Goal: Task Accomplishment & Management: Use online tool/utility

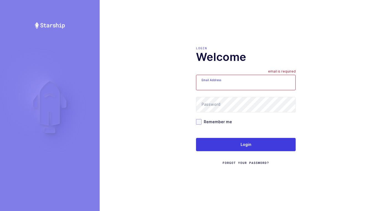
type input "[EMAIL_ADDRESS][DOMAIN_NAME]"
click at [199, 123] on span at bounding box center [199, 122] width 6 height 6
click at [202, 119] on input "Remember me" at bounding box center [202, 119] width 0 height 0
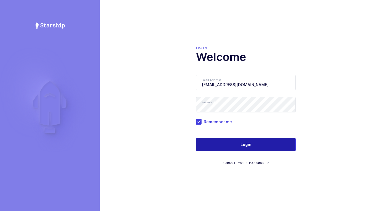
click at [229, 149] on button "Login" at bounding box center [246, 144] width 100 height 13
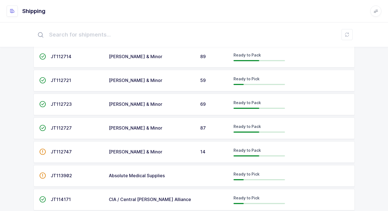
scroll to position [83, 0]
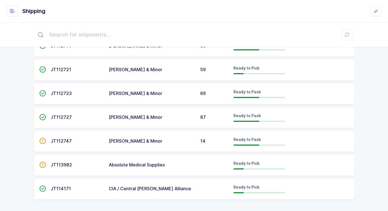
click at [183, 95] on div "Owens & Minor" at bounding box center [151, 93] width 85 height 5
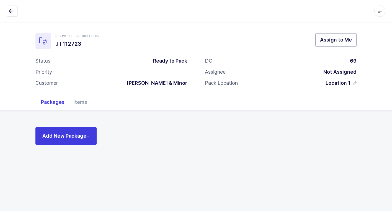
click at [331, 38] on span "Assign to Me" at bounding box center [336, 39] width 32 height 7
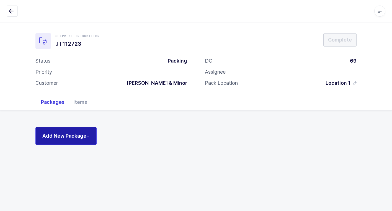
click at [62, 134] on span "Add New Package +" at bounding box center [65, 135] width 47 height 7
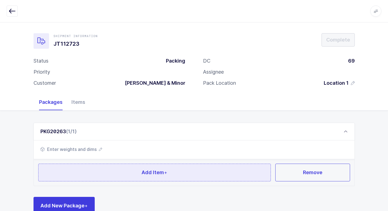
click at [155, 177] on button "Add Item +" at bounding box center [154, 173] width 233 height 18
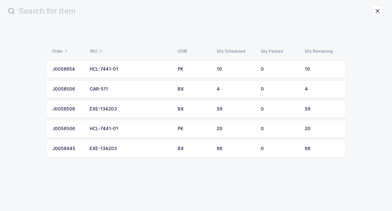
click at [138, 148] on div "EXE-134203" at bounding box center [130, 148] width 81 height 5
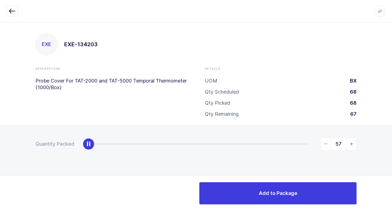
type input "68"
drag, startPoint x: 85, startPoint y: 146, endPoint x: 395, endPoint y: 153, distance: 310.1
click at [392, 153] on html "Apps Core Warehouse Admin Mission Control Purchasing Juan W. Logout Account Jua…" at bounding box center [196, 105] width 392 height 211
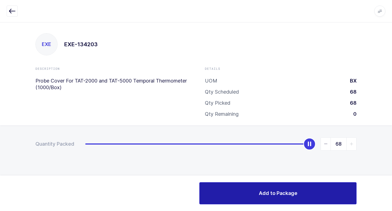
drag, startPoint x: 253, startPoint y: 194, endPoint x: 208, endPoint y: 182, distance: 46.6
click at [245, 191] on button "Add to Package" at bounding box center [278, 193] width 157 height 22
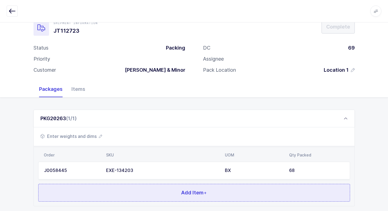
scroll to position [48, 0]
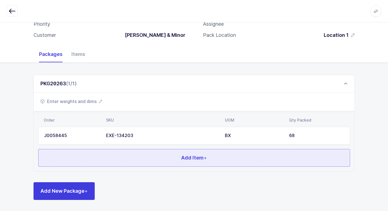
click at [124, 158] on button "Add Item +" at bounding box center [194, 158] width 312 height 18
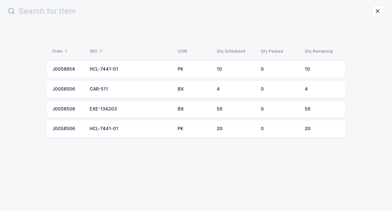
click at [122, 65] on td "HCL-7441-01" at bounding box center [130, 69] width 88 height 18
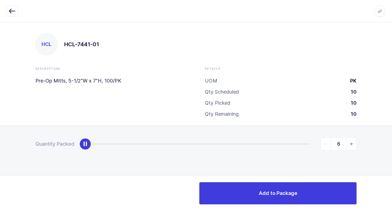
type input "10"
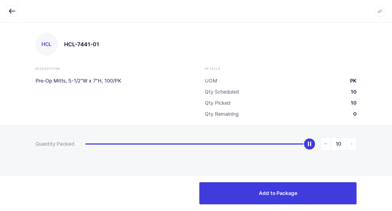
drag, startPoint x: 82, startPoint y: 146, endPoint x: 340, endPoint y: 159, distance: 258.0
click at [391, 162] on div "Quantity Packed 10" at bounding box center [196, 163] width 392 height 76
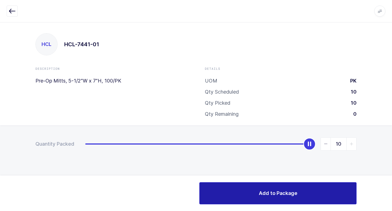
click at [267, 188] on button "Add to Package" at bounding box center [278, 193] width 157 height 22
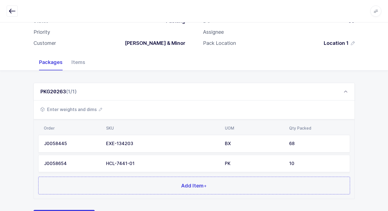
scroll to position [68, 0]
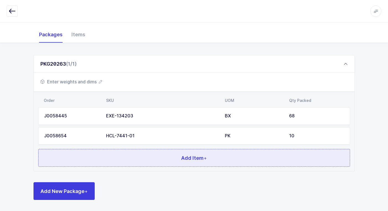
click at [124, 155] on button "Add Item +" at bounding box center [194, 158] width 312 height 18
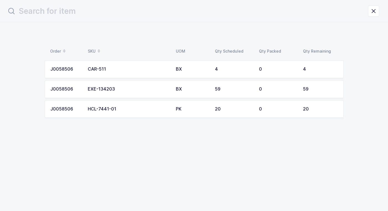
scroll to position [0, 0]
click at [157, 116] on td "HCL-7441-01" at bounding box center [130, 109] width 88 height 18
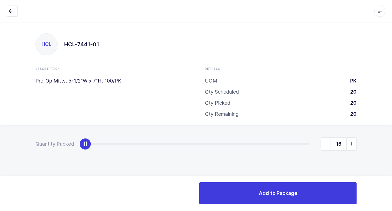
type input "20"
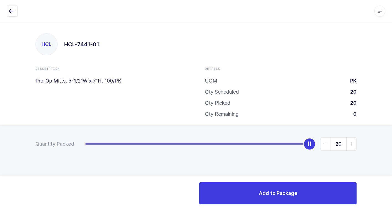
drag, startPoint x: 87, startPoint y: 148, endPoint x: 306, endPoint y: 174, distance: 219.9
click at [389, 124] on div "HCL HCL-7441-01 Description Pre-Op Mitts, 5-1/2"W x 7"H, 100/PK Details UOM PK …" at bounding box center [196, 116] width 392 height 189
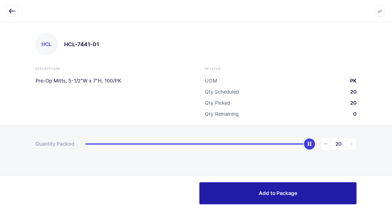
click at [250, 191] on button "Add to Package" at bounding box center [278, 193] width 157 height 22
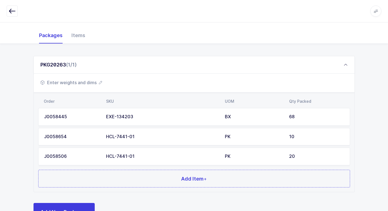
scroll to position [88, 0]
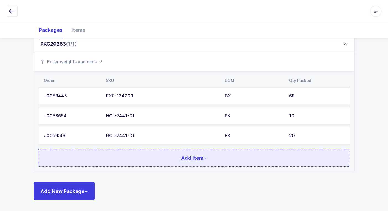
click at [131, 156] on button "Add Item +" at bounding box center [194, 158] width 312 height 18
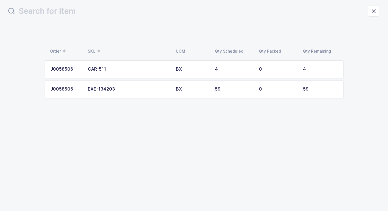
scroll to position [0, 0]
click at [148, 68] on div "CAR-511" at bounding box center [130, 69] width 81 height 5
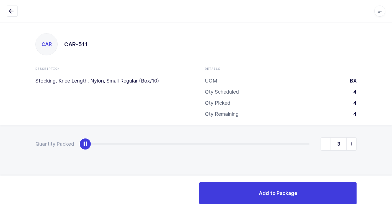
type input "4"
drag, startPoint x: 88, startPoint y: 147, endPoint x: 367, endPoint y: 146, distance: 279.0
click at [367, 146] on div "Quantity Packed 4" at bounding box center [196, 163] width 392 height 76
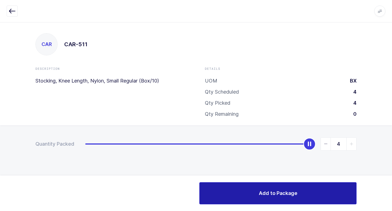
click at [258, 193] on button "Add to Package" at bounding box center [278, 193] width 157 height 22
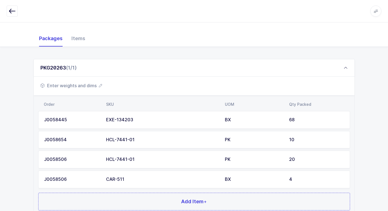
scroll to position [108, 0]
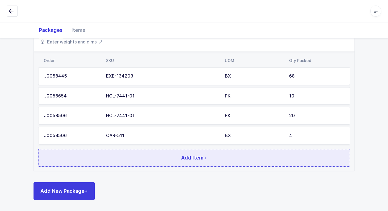
click at [109, 155] on button "Add Item +" at bounding box center [194, 158] width 312 height 18
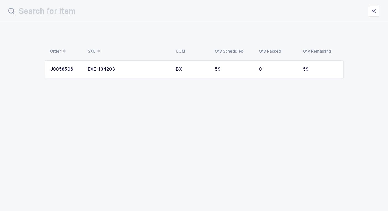
scroll to position [0, 0]
click at [140, 69] on div "EXE-134203" at bounding box center [130, 69] width 81 height 5
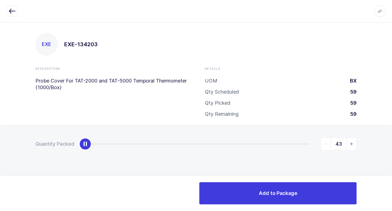
type input "59"
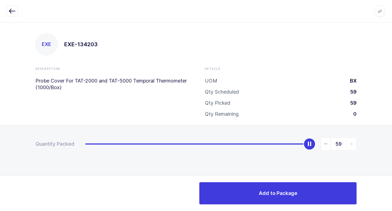
drag, startPoint x: 84, startPoint y: 145, endPoint x: 363, endPoint y: 155, distance: 279.8
click at [392, 134] on html "Apps Core Warehouse Admin Mission Control Purchasing Juan W. Logout Account Jua…" at bounding box center [196, 105] width 392 height 211
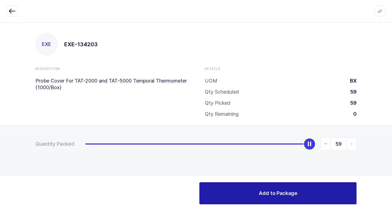
click at [232, 185] on button "Add to Package" at bounding box center [278, 193] width 157 height 22
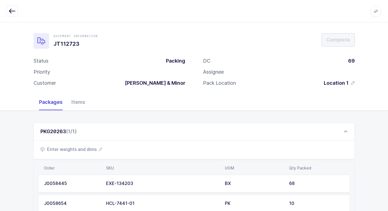
click at [85, 150] on span "Enter weights and dims" at bounding box center [71, 149] width 62 height 7
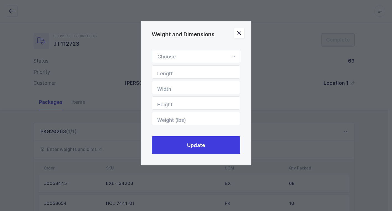
click at [234, 55] on icon "Weight and Dimensions" at bounding box center [233, 56] width 7 height 13
drag, startPoint x: 194, startPoint y: 73, endPoint x: 210, endPoint y: 84, distance: 19.8
click at [196, 73] on li "Standard Pallet" at bounding box center [198, 72] width 88 height 11
type input "Standard Pallet"
type input "48"
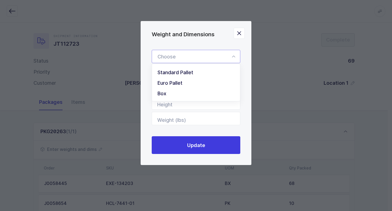
type input "40"
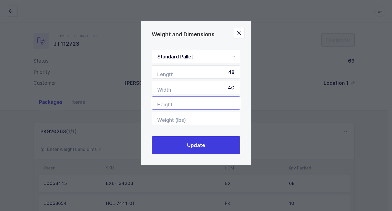
click at [228, 101] on input "Height" at bounding box center [196, 102] width 89 height 13
type input "65"
click at [201, 115] on input "Weight (lbs)" at bounding box center [196, 118] width 89 height 13
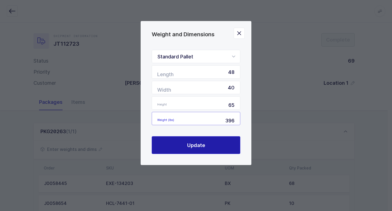
type input "396"
click at [186, 143] on button "Update" at bounding box center [196, 145] width 89 height 18
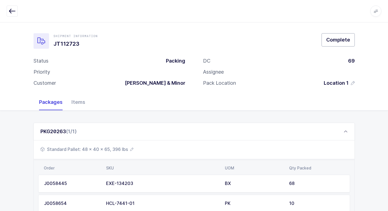
click at [347, 42] on span "Complete" at bounding box center [338, 39] width 24 height 7
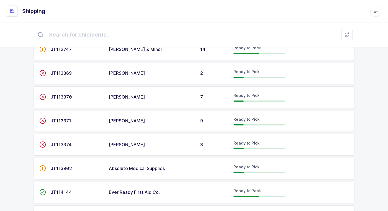
scroll to position [156, 0]
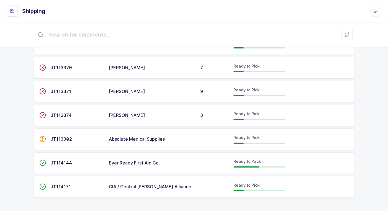
click at [179, 163] on div "Ever Ready First Aid Co." at bounding box center [151, 163] width 85 height 5
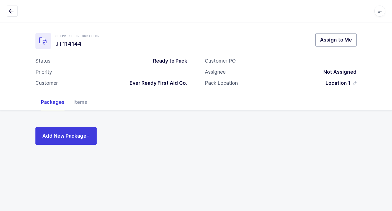
click at [330, 40] on span "Assign to Me" at bounding box center [336, 39] width 32 height 7
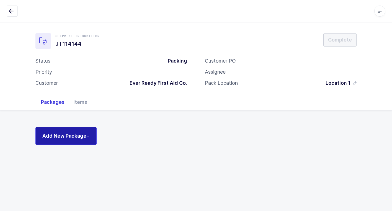
click at [67, 134] on span "Add New Package +" at bounding box center [65, 135] width 47 height 7
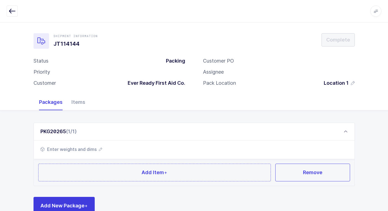
click at [87, 159] on div "Add Item + Remove" at bounding box center [194, 172] width 321 height 27
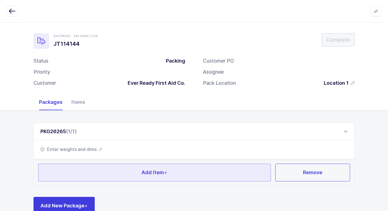
click at [82, 170] on button "Add Item +" at bounding box center [154, 173] width 233 height 18
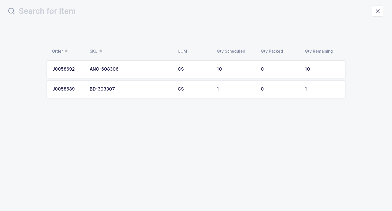
click at [123, 68] on div "ANO-608306" at bounding box center [130, 69] width 81 height 5
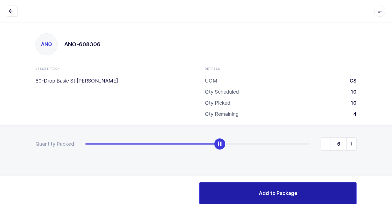
type input "7"
drag, startPoint x: 82, startPoint y: 146, endPoint x: 260, endPoint y: 184, distance: 181.8
click at [228, 145] on div "7" at bounding box center [221, 143] width 272 height 13
click at [254, 193] on button "Add to Package" at bounding box center [278, 193] width 157 height 22
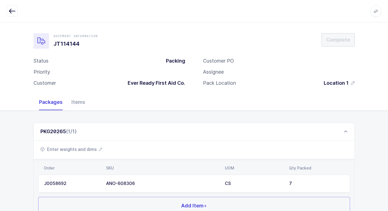
click at [86, 150] on span "Enter weights and dims" at bounding box center [71, 149] width 62 height 7
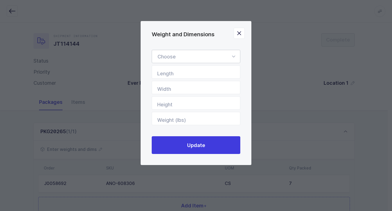
drag, startPoint x: 234, startPoint y: 56, endPoint x: 232, endPoint y: 60, distance: 5.0
click at [234, 57] on icon "Weight and Dimensions" at bounding box center [233, 56] width 7 height 13
drag, startPoint x: 199, startPoint y: 73, endPoint x: 193, endPoint y: 73, distance: 5.8
click at [198, 72] on li "Standard Pallet" at bounding box center [198, 72] width 88 height 11
type input "Standard Pallet"
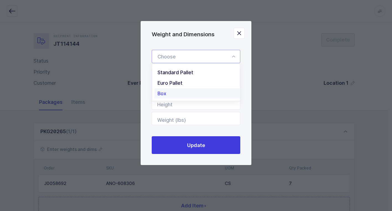
type input "48"
type input "40"
drag, startPoint x: 234, startPoint y: 56, endPoint x: 235, endPoint y: 75, distance: 19.1
click at [235, 56] on icon "Weight and Dimensions" at bounding box center [233, 56] width 7 height 13
click at [208, 93] on li "Box" at bounding box center [198, 93] width 88 height 11
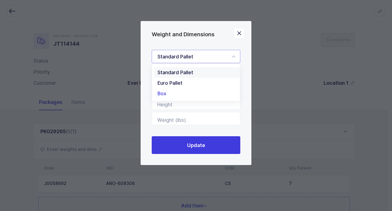
type input "Box"
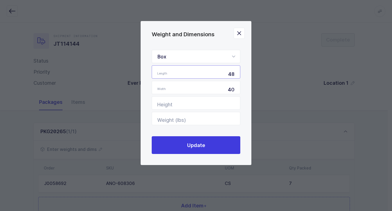
click at [237, 72] on input "48" at bounding box center [196, 71] width 89 height 13
click at [239, 34] on icon "Close" at bounding box center [240, 33] width 8 height 8
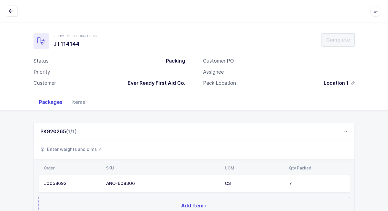
click at [83, 148] on span "Enter weights and dims" at bounding box center [71, 149] width 62 height 7
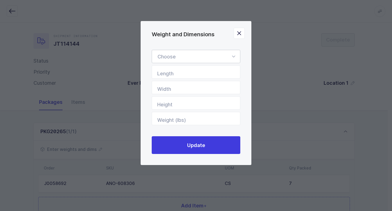
click at [234, 55] on icon "Weight and Dimensions" at bounding box center [233, 56] width 7 height 13
click at [164, 93] on span "Box" at bounding box center [162, 94] width 9 height 6
type input "Box"
click at [220, 74] on input "Length" at bounding box center [196, 71] width 89 height 13
type input "24"
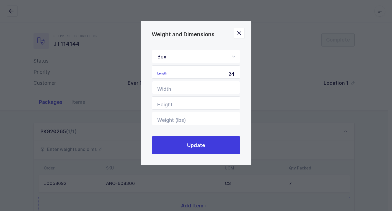
click at [213, 84] on input "Width" at bounding box center [196, 87] width 89 height 13
type input "20"
drag, startPoint x: 197, startPoint y: 105, endPoint x: 201, endPoint y: 105, distance: 4.2
click at [199, 106] on input "Height" at bounding box center [196, 102] width 89 height 13
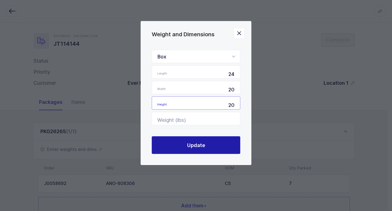
type input "20"
drag, startPoint x: 200, startPoint y: 146, endPoint x: 201, endPoint y: 141, distance: 5.3
click at [201, 145] on span "Update" at bounding box center [196, 145] width 18 height 7
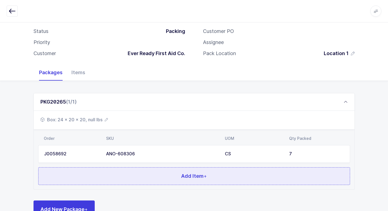
scroll to position [48, 0]
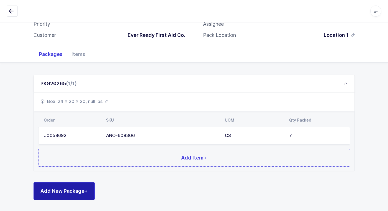
click at [84, 187] on button "Add New Package +" at bounding box center [64, 191] width 61 height 18
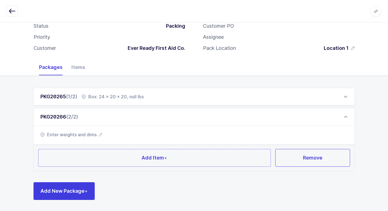
scroll to position [35, 0]
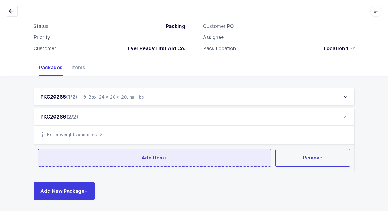
click at [108, 154] on button "Add Item +" at bounding box center [154, 158] width 233 height 18
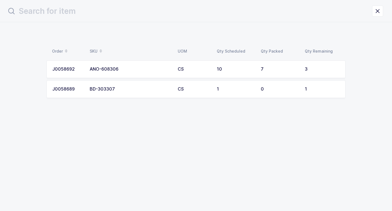
click at [122, 73] on td "ANO-608306" at bounding box center [130, 69] width 88 height 18
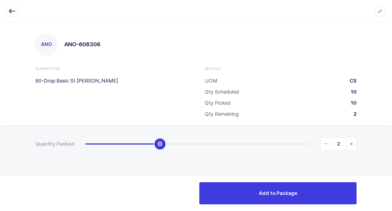
type input "3"
drag, startPoint x: 85, startPoint y: 148, endPoint x: 311, endPoint y: 150, distance: 225.6
click at [387, 136] on div "Quantity Packed 3" at bounding box center [196, 163] width 392 height 76
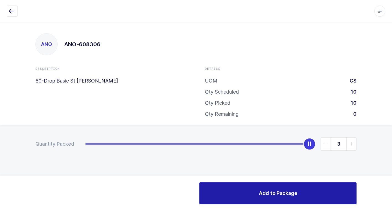
drag, startPoint x: 222, startPoint y: 195, endPoint x: 215, endPoint y: 196, distance: 7.3
click at [221, 197] on button "Add to Package" at bounding box center [278, 193] width 157 height 22
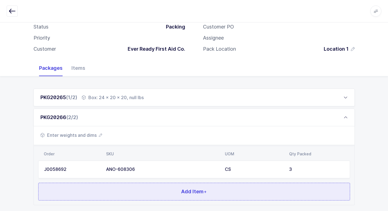
scroll to position [68, 0]
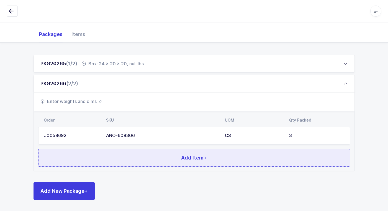
click at [126, 157] on button "Add Item +" at bounding box center [194, 158] width 312 height 18
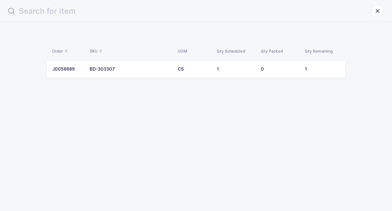
click at [139, 72] on td "BD-303307" at bounding box center [130, 69] width 88 height 18
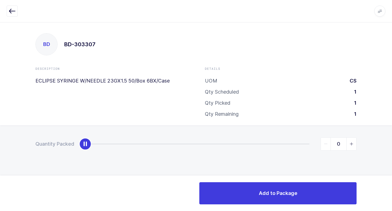
type input "1"
drag, startPoint x: 87, startPoint y: 146, endPoint x: 349, endPoint y: 148, distance: 262.2
click at [392, 134] on html "Apps Core Warehouse Admin Mission Control Purchasing Juan W. Logout Account Jua…" at bounding box center [196, 105] width 392 height 211
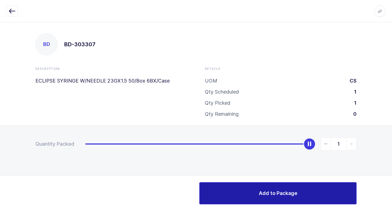
drag, startPoint x: 244, startPoint y: 191, endPoint x: 143, endPoint y: 183, distance: 101.7
click at [233, 188] on button "Add to Package" at bounding box center [278, 193] width 157 height 22
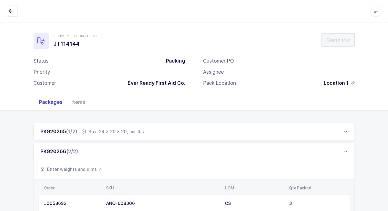
click at [93, 165] on div "Enter weights and dims" at bounding box center [194, 169] width 321 height 19
click at [91, 168] on span "Enter weights and dims" at bounding box center [71, 169] width 62 height 7
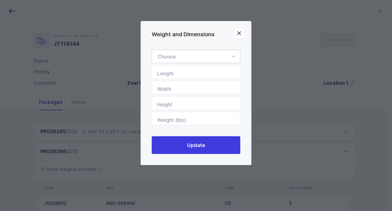
click at [232, 55] on icon "Weight and Dimensions" at bounding box center [233, 56] width 7 height 13
click at [171, 95] on li "Box" at bounding box center [198, 93] width 88 height 11
type input "Box"
click at [206, 74] on input "Length" at bounding box center [196, 71] width 89 height 13
type input "24"
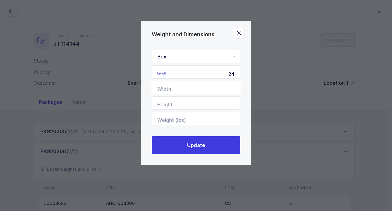
click at [201, 88] on input "Width" at bounding box center [196, 87] width 89 height 13
type input "20"
click at [200, 107] on input "Height" at bounding box center [196, 102] width 89 height 13
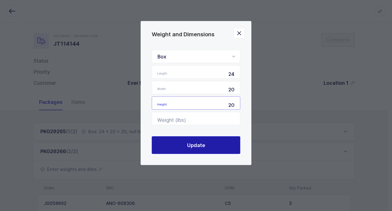
type input "20"
click at [194, 141] on button "Update" at bounding box center [196, 145] width 89 height 18
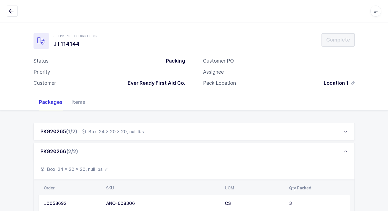
click at [92, 171] on span "Box: 24 x 20 x 20, null lbs" at bounding box center [74, 169] width 68 height 7
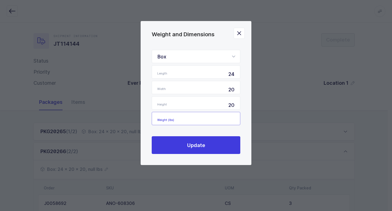
click at [212, 117] on input "Weight (lbs)" at bounding box center [196, 118] width 89 height 13
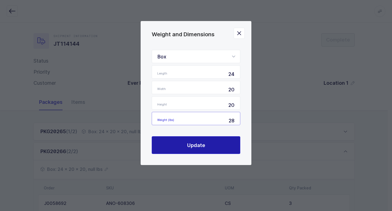
type input "28"
click at [197, 146] on span "Update" at bounding box center [196, 145] width 18 height 7
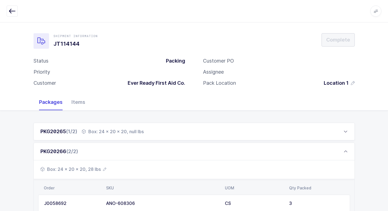
drag, startPoint x: 116, startPoint y: 134, endPoint x: 112, endPoint y: 133, distance: 3.5
click at [114, 133] on div "Box: 24 x 20 x 20, null lbs" at bounding box center [113, 131] width 62 height 7
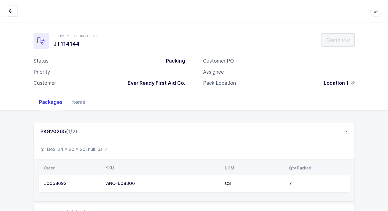
click at [90, 150] on span "Box: 24 x 20 x 20, null lbs" at bounding box center [74, 149] width 68 height 7
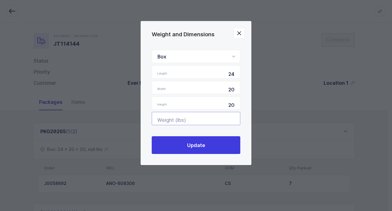
click at [210, 119] on input "Weight (lbs)" at bounding box center [196, 118] width 89 height 13
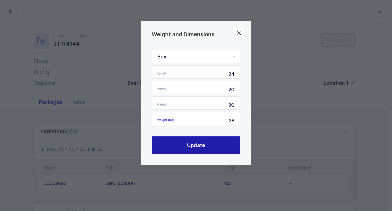
type input "28"
drag, startPoint x: 201, startPoint y: 145, endPoint x: 254, endPoint y: 109, distance: 63.7
click at [210, 144] on button "Update" at bounding box center [196, 145] width 89 height 18
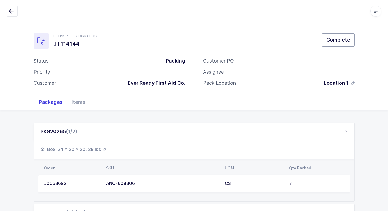
click at [334, 41] on span "Complete" at bounding box center [338, 39] width 24 height 7
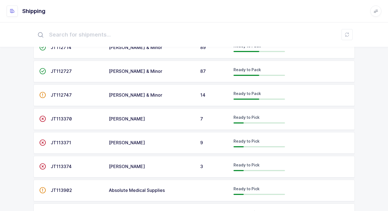
scroll to position [59, 0]
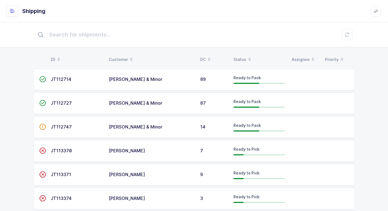
click at [137, 79] on span "[PERSON_NAME] & Minor" at bounding box center [135, 79] width 53 height 6
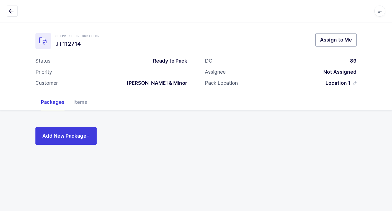
click at [331, 42] on span "Assign to Me" at bounding box center [336, 39] width 32 height 7
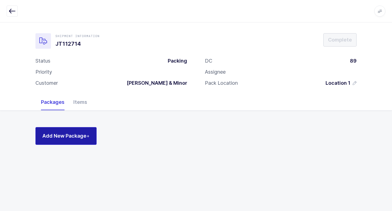
click at [75, 129] on button "Add New Package +" at bounding box center [65, 136] width 61 height 18
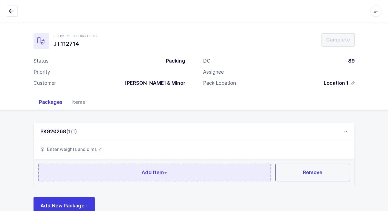
drag, startPoint x: 90, startPoint y: 179, endPoint x: 85, endPoint y: 177, distance: 4.8
click at [85, 177] on button "Add Item +" at bounding box center [154, 173] width 233 height 18
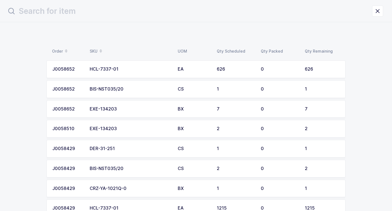
click at [109, 89] on div "BIS-NST035/20" at bounding box center [130, 89] width 81 height 5
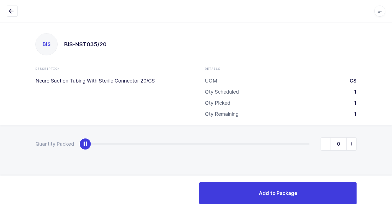
type input "1"
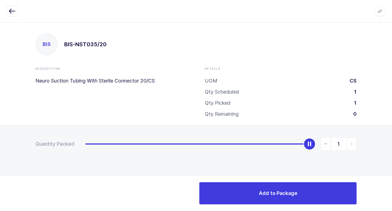
drag, startPoint x: 87, startPoint y: 149, endPoint x: 378, endPoint y: 137, distance: 291.2
click at [388, 129] on html "Apps Core Warehouse Admin Mission Control Purchasing Juan W. Logout Account Jua…" at bounding box center [196, 105] width 392 height 211
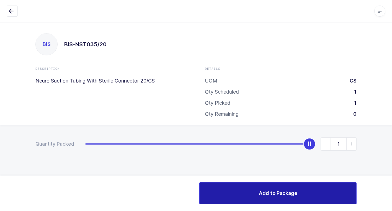
drag, startPoint x: 251, startPoint y: 190, endPoint x: 211, endPoint y: 186, distance: 39.6
click at [246, 190] on button "Add to Package" at bounding box center [278, 193] width 157 height 22
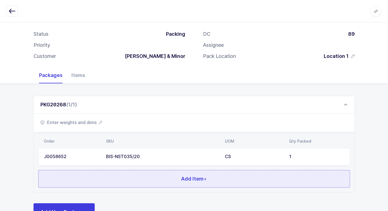
scroll to position [48, 0]
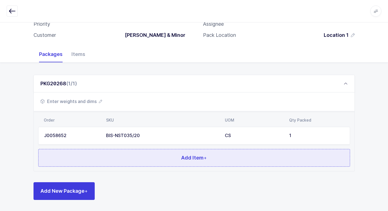
click at [99, 164] on button "Add Item +" at bounding box center [194, 158] width 312 height 18
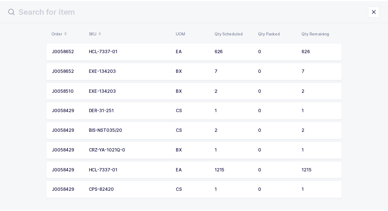
scroll to position [28, 0]
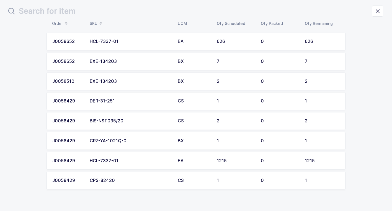
click at [103, 120] on div "BIS-NST035/20" at bounding box center [130, 121] width 81 height 5
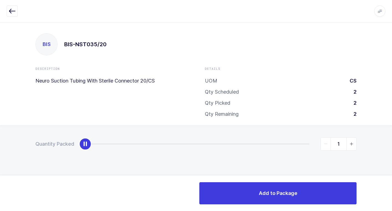
type input "2"
drag, startPoint x: 88, startPoint y: 147, endPoint x: 392, endPoint y: 165, distance: 305.0
click at [388, 165] on html "Apps Core Warehouse Admin Mission Control Purchasing Juan W. Logout Account Jua…" at bounding box center [196, 105] width 392 height 211
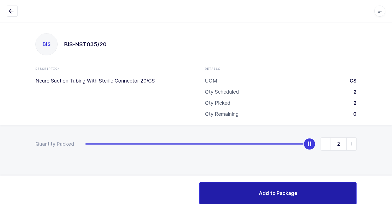
drag, startPoint x: 263, startPoint y: 190, endPoint x: 216, endPoint y: 180, distance: 48.5
click at [260, 190] on button "Add to Package" at bounding box center [278, 193] width 157 height 22
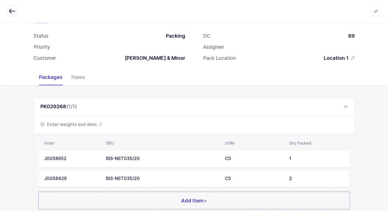
scroll to position [68, 0]
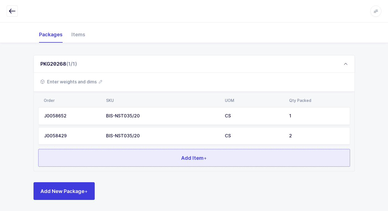
click at [113, 157] on button "Add Item +" at bounding box center [194, 158] width 312 height 18
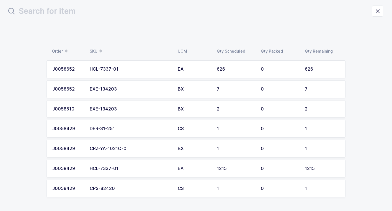
click at [121, 192] on td "CPS-82420" at bounding box center [130, 189] width 88 height 18
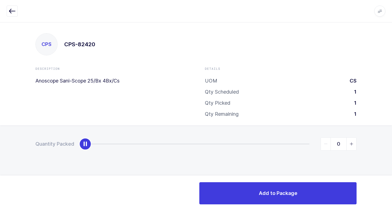
type input "1"
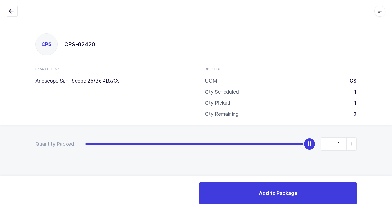
drag, startPoint x: 83, startPoint y: 143, endPoint x: 395, endPoint y: 100, distance: 315.8
click at [388, 100] on html "Apps Core Warehouse Admin Mission Control Purchasing Juan W. Logout Account Jua…" at bounding box center [196, 105] width 392 height 211
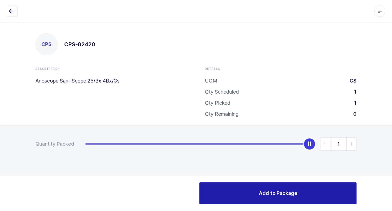
click at [232, 192] on button "Add to Package" at bounding box center [278, 193] width 157 height 22
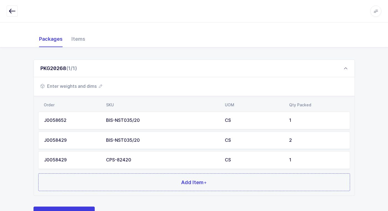
scroll to position [88, 0]
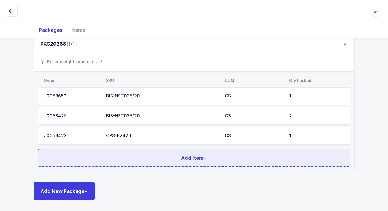
click at [139, 160] on button "Add Item +" at bounding box center [194, 158] width 312 height 18
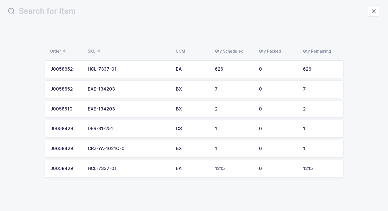
scroll to position [0, 0]
click at [129, 88] on div "EXE-134203" at bounding box center [130, 89] width 81 height 5
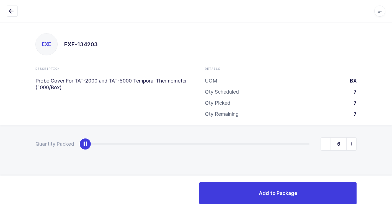
type input "7"
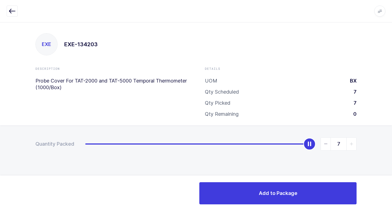
drag, startPoint x: 85, startPoint y: 146, endPoint x: 392, endPoint y: 145, distance: 307.3
click at [388, 145] on html "Apps Core Warehouse Admin Mission Control Purchasing Juan W. Logout Account Jua…" at bounding box center [196, 105] width 392 height 211
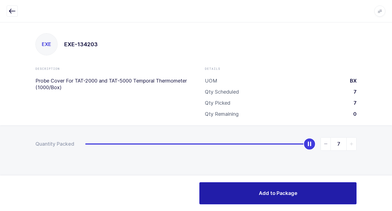
drag, startPoint x: 247, startPoint y: 196, endPoint x: 218, endPoint y: 191, distance: 29.6
click at [238, 196] on button "Add to Package" at bounding box center [278, 193] width 157 height 22
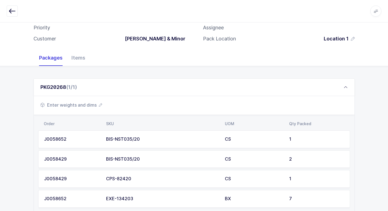
scroll to position [108, 0]
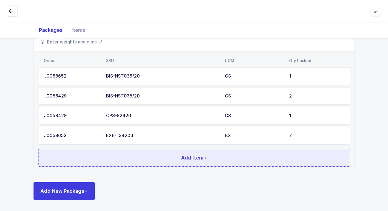
click at [123, 154] on button "Add Item +" at bounding box center [194, 158] width 312 height 18
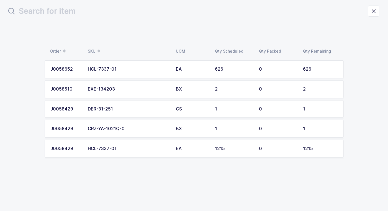
scroll to position [0, 0]
click at [112, 91] on div "EXE-134203" at bounding box center [130, 89] width 81 height 5
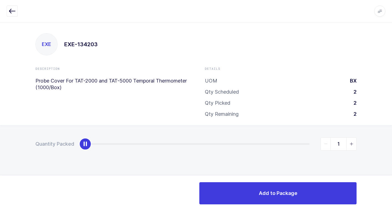
type input "2"
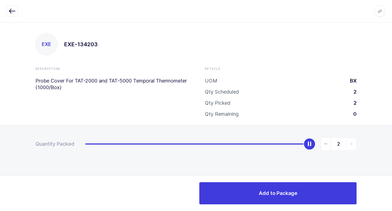
drag, startPoint x: 86, startPoint y: 148, endPoint x: 392, endPoint y: 209, distance: 312.3
click at [388, 209] on html "Apps Core Warehouse Admin Mission Control Purchasing Juan W. Logout Account Jua…" at bounding box center [196, 105] width 392 height 211
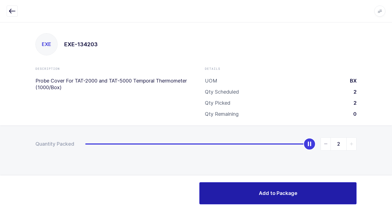
click at [250, 191] on button "Add to Package" at bounding box center [278, 193] width 157 height 22
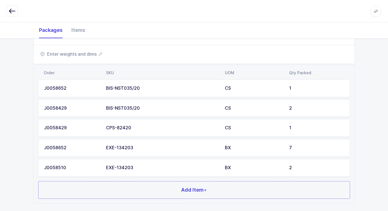
scroll to position [127, 0]
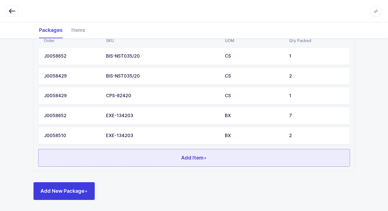
click at [120, 152] on button "Add Item +" at bounding box center [194, 158] width 312 height 18
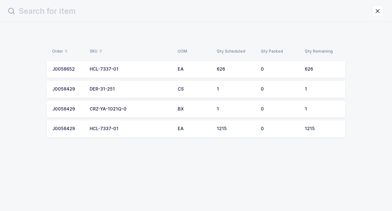
click at [116, 89] on div "DER-31-251" at bounding box center [130, 89] width 81 height 5
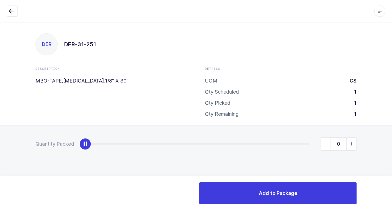
type input "1"
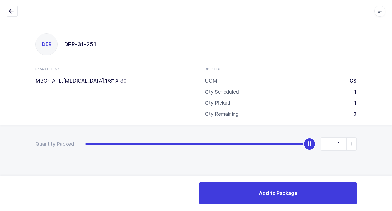
drag, startPoint x: 85, startPoint y: 146, endPoint x: 395, endPoint y: 136, distance: 310.8
click at [388, 136] on html "Apps Core Warehouse Admin Mission Control Purchasing Juan W. Logout Account Jua…" at bounding box center [196, 105] width 392 height 211
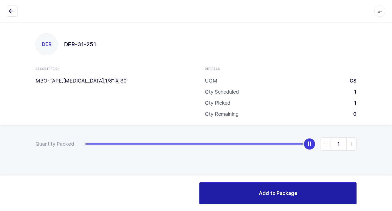
click at [226, 191] on button "Add to Package" at bounding box center [278, 193] width 157 height 22
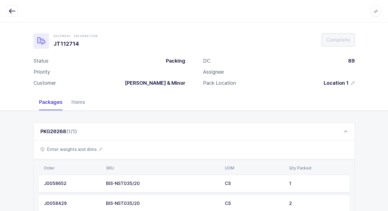
scroll to position [147, 0]
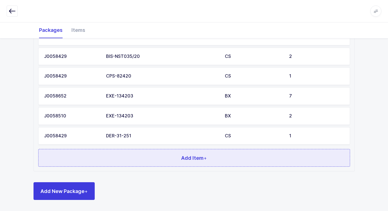
click at [116, 156] on button "Add Item +" at bounding box center [194, 158] width 312 height 18
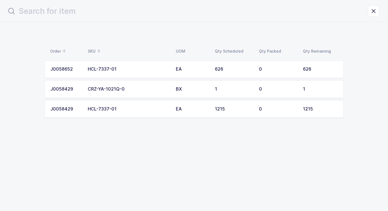
scroll to position [0, 0]
click at [122, 69] on div "HCL-7337-01" at bounding box center [130, 69] width 81 height 5
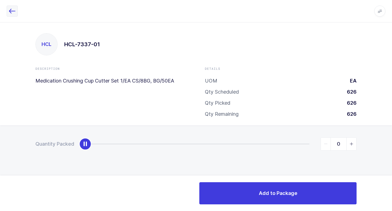
click at [14, 9] on icon "button" at bounding box center [12, 11] width 7 height 7
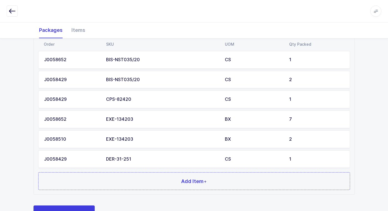
scroll to position [139, 0]
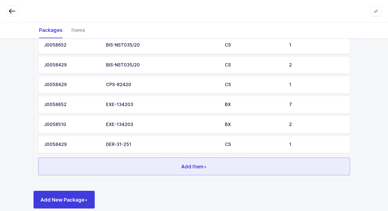
click at [101, 163] on button "Add Item +" at bounding box center [194, 167] width 312 height 18
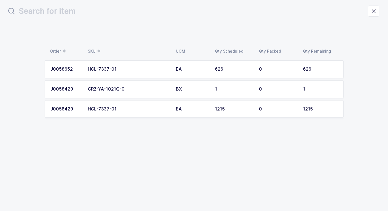
scroll to position [0, 0]
click at [161, 70] on div "HCL-7337-01" at bounding box center [130, 69] width 81 height 5
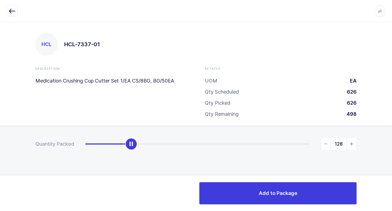
type input "626"
drag, startPoint x: 87, startPoint y: 147, endPoint x: 389, endPoint y: 129, distance: 302.3
click at [388, 127] on html "Apps Core Warehouse Admin Mission Control Purchasing Juan W. Logout Account Jua…" at bounding box center [196, 105] width 392 height 211
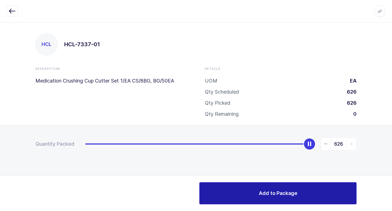
click at [231, 200] on button "Add to Package" at bounding box center [278, 193] width 157 height 22
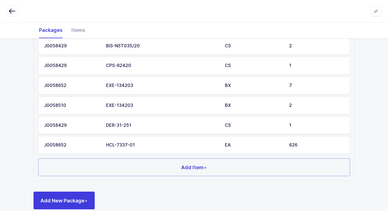
scroll to position [167, 0]
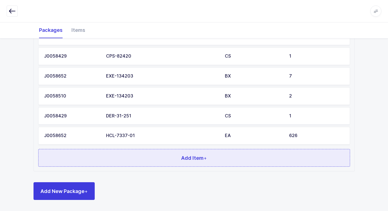
click at [144, 163] on button "Add Item +" at bounding box center [194, 158] width 312 height 18
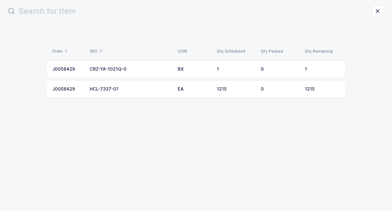
click at [166, 94] on td "HCL-7337-01" at bounding box center [130, 89] width 88 height 18
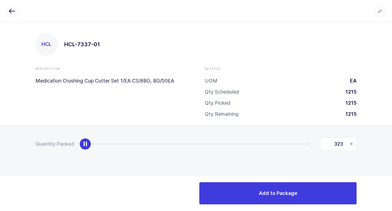
type input "1215"
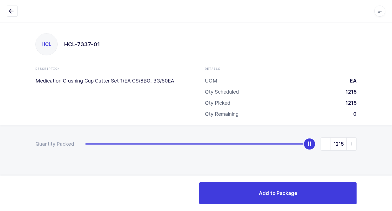
drag, startPoint x: 87, startPoint y: 145, endPoint x: 324, endPoint y: 172, distance: 238.0
click at [388, 142] on html "Apps Core Warehouse Admin Mission Control Purchasing Juan W. Logout Account Jua…" at bounding box center [196, 105] width 392 height 211
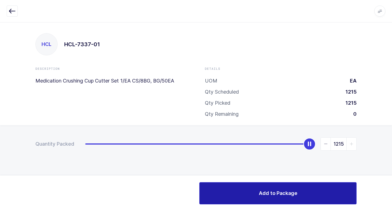
click at [249, 193] on button "Add to Package" at bounding box center [278, 193] width 157 height 22
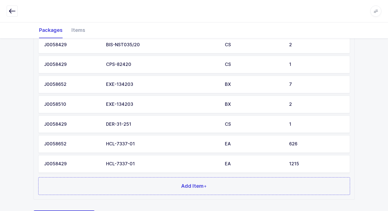
scroll to position [159, 0]
click at [141, 163] on div "HCL-7337-01" at bounding box center [162, 163] width 112 height 5
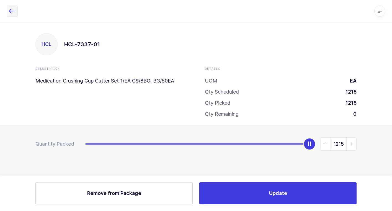
click at [13, 14] on icon "button" at bounding box center [12, 11] width 7 height 7
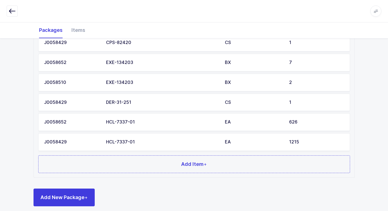
scroll to position [187, 0]
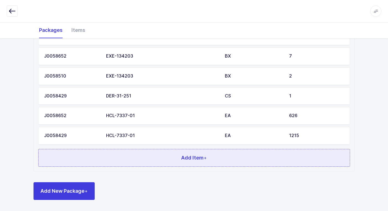
click at [162, 163] on button "Add Item +" at bounding box center [194, 158] width 312 height 18
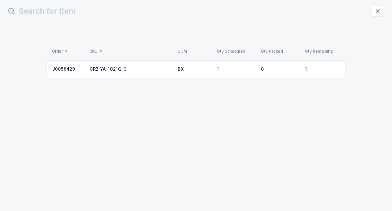
click at [155, 72] on td "CRZ-YA-1021Q-0" at bounding box center [130, 69] width 88 height 18
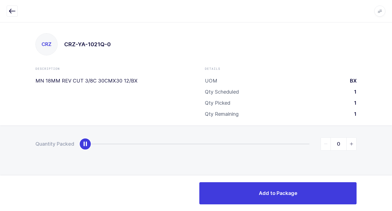
type input "1"
drag, startPoint x: 83, startPoint y: 146, endPoint x: 329, endPoint y: 116, distance: 248.5
click at [388, 80] on html "Apps Core Warehouse Admin Mission Control Purchasing Juan W. Logout Account Jua…" at bounding box center [196, 105] width 392 height 211
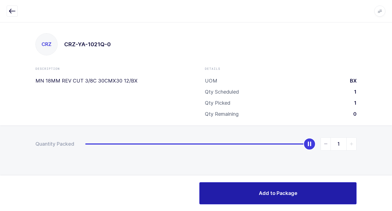
click at [269, 187] on button "Add to Package" at bounding box center [278, 193] width 157 height 22
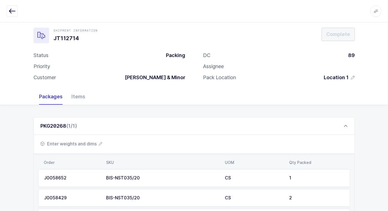
scroll to position [5, 0]
click at [76, 143] on span "Enter weights and dims" at bounding box center [71, 144] width 62 height 7
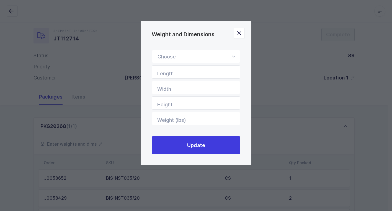
drag, startPoint x: 234, startPoint y: 54, endPoint x: 234, endPoint y: 59, distance: 4.8
click at [234, 55] on icon "Weight and Dimensions" at bounding box center [233, 56] width 7 height 13
drag, startPoint x: 217, startPoint y: 71, endPoint x: 237, endPoint y: 87, distance: 26.1
click at [221, 73] on li "Standard Pallet" at bounding box center [198, 72] width 88 height 11
type input "Standard Pallet"
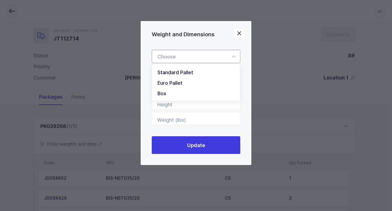
type input "48"
type input "40"
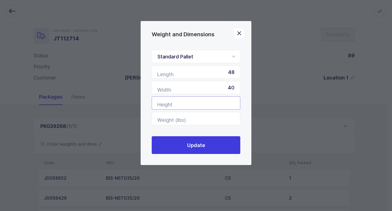
click at [221, 104] on input "Height" at bounding box center [196, 102] width 89 height 13
type input "35"
click at [219, 120] on input "Weight (lbs)" at bounding box center [196, 118] width 89 height 13
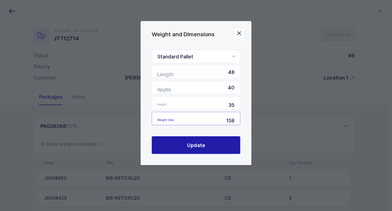
type input "158"
click at [215, 141] on button "Update" at bounding box center [196, 145] width 89 height 18
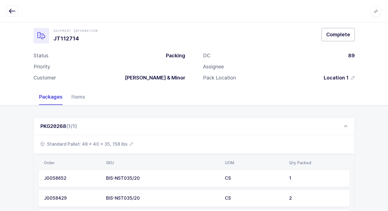
click at [342, 35] on span "Complete" at bounding box center [338, 34] width 24 height 7
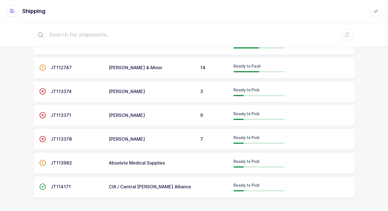
scroll to position [281, 0]
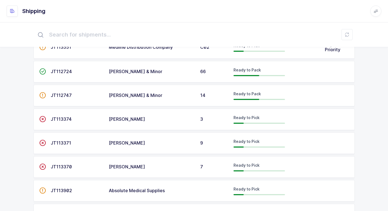
click at [181, 95] on div "[PERSON_NAME] & Minor" at bounding box center [151, 95] width 85 height 5
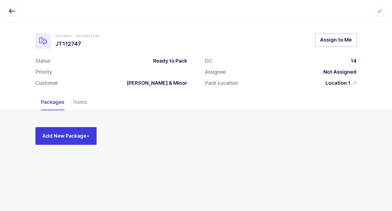
click at [330, 41] on span "Assign to Me" at bounding box center [336, 39] width 32 height 7
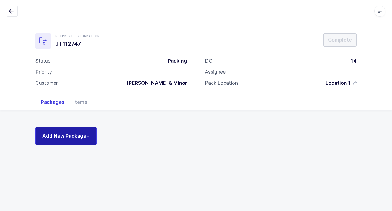
click at [74, 136] on span "Add New Package +" at bounding box center [65, 135] width 47 height 7
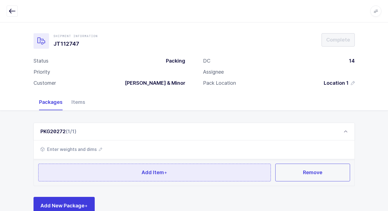
click at [106, 168] on button "Add Item +" at bounding box center [154, 173] width 233 height 18
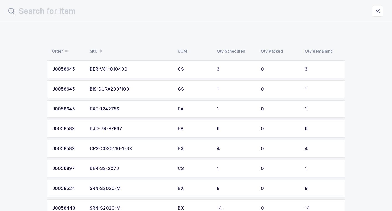
click at [113, 88] on div "BIS-DURA200/100" at bounding box center [130, 89] width 81 height 5
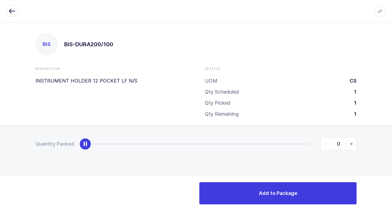
type input "1"
drag, startPoint x: 84, startPoint y: 145, endPoint x: 370, endPoint y: 122, distance: 286.9
click at [370, 122] on div "BIS BIS-DURA200/100 Description INSTRUMENT HOLDER 12 POCKET LF N/S Details UOM …" at bounding box center [196, 116] width 392 height 189
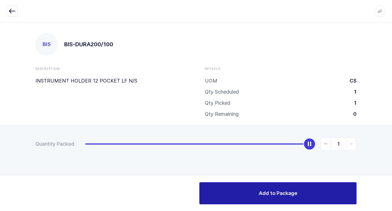
drag, startPoint x: 253, startPoint y: 194, endPoint x: 247, endPoint y: 194, distance: 6.1
click at [253, 194] on button "Add to Package" at bounding box center [278, 193] width 157 height 22
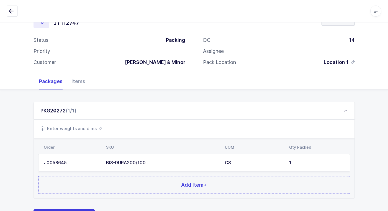
scroll to position [48, 0]
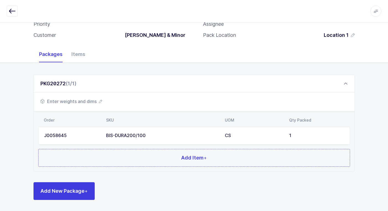
click at [117, 142] on td "BIS-DURA200/100" at bounding box center [162, 136] width 119 height 18
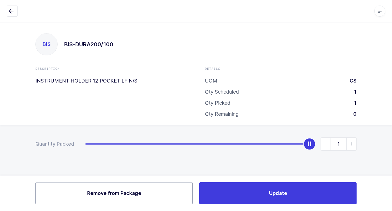
drag, startPoint x: 104, startPoint y: 195, endPoint x: 105, endPoint y: 192, distance: 3.9
click at [105, 192] on span "Remove from Package" at bounding box center [114, 193] width 54 height 7
type input "0"
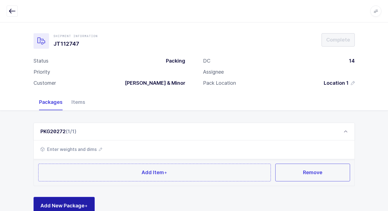
click at [86, 204] on span "+" at bounding box center [86, 206] width 3 height 6
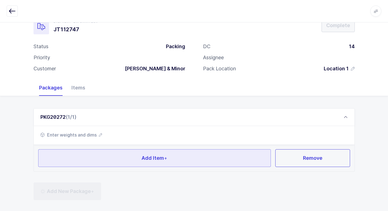
scroll to position [15, 0]
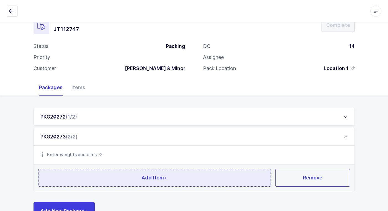
click at [85, 173] on button "Add Item +" at bounding box center [154, 178] width 233 height 18
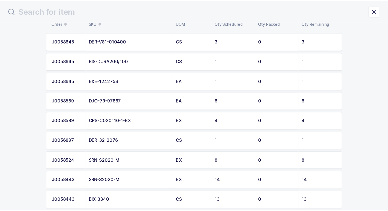
scroll to position [59, 0]
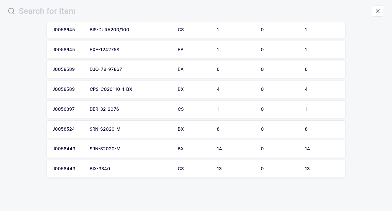
click at [123, 109] on div "DER-32-2076" at bounding box center [130, 109] width 81 height 5
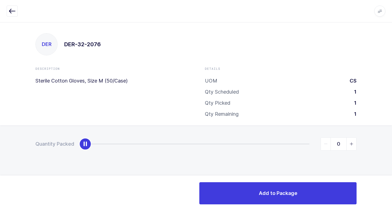
type input "1"
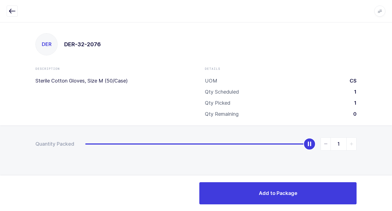
drag, startPoint x: 85, startPoint y: 147, endPoint x: 303, endPoint y: 175, distance: 219.9
click at [383, 150] on div "Quantity Packed 1" at bounding box center [196, 163] width 392 height 76
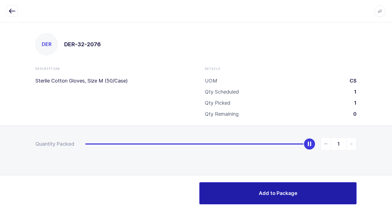
drag, startPoint x: 258, startPoint y: 191, endPoint x: 252, endPoint y: 192, distance: 6.2
click at [256, 191] on button "Add to Package" at bounding box center [278, 193] width 157 height 22
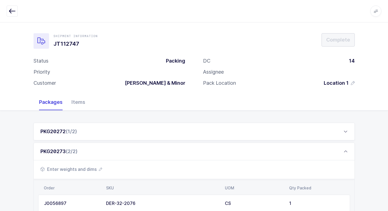
scroll to position [68, 0]
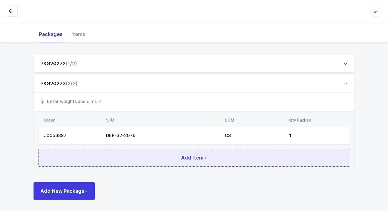
click at [144, 160] on button "Add Item +" at bounding box center [194, 158] width 312 height 18
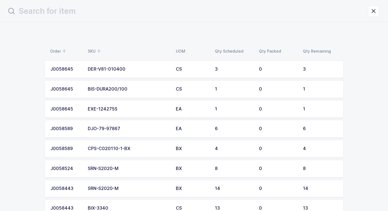
scroll to position [0, 0]
click at [119, 90] on div "BIS-DURA200/100" at bounding box center [130, 89] width 81 height 5
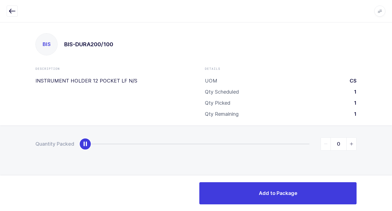
type input "1"
drag, startPoint x: 97, startPoint y: 143, endPoint x: 395, endPoint y: 134, distance: 298.9
click at [388, 134] on html "Apps Core Warehouse Admin Mission Control Purchasing Juan W. Logout Account Jua…" at bounding box center [196, 105] width 392 height 211
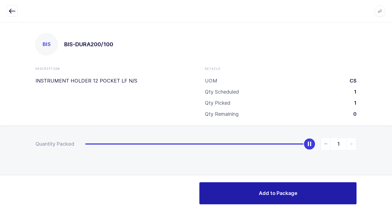
drag, startPoint x: 229, startPoint y: 196, endPoint x: 217, endPoint y: 191, distance: 13.1
click at [229, 196] on button "Add to Package" at bounding box center [278, 193] width 157 height 22
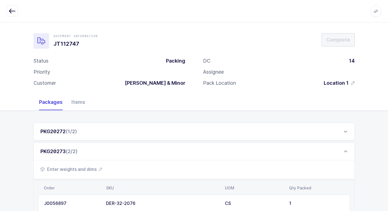
click at [83, 167] on span "Enter weights and dims" at bounding box center [71, 169] width 62 height 7
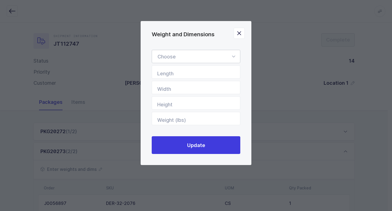
click at [232, 56] on icon "Weight and Dimensions" at bounding box center [233, 56] width 7 height 13
click at [202, 92] on li "Box" at bounding box center [198, 93] width 88 height 11
type input "Box"
click at [226, 73] on input "Length" at bounding box center [196, 71] width 89 height 13
type input "22"
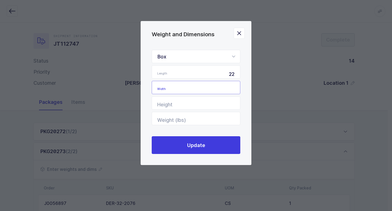
click at [231, 88] on input "Width" at bounding box center [196, 87] width 89 height 13
type input "18"
click at [225, 105] on input "Height" at bounding box center [196, 102] width 89 height 13
type input "16"
click at [221, 121] on input "Weight (lbs)" at bounding box center [196, 118] width 89 height 13
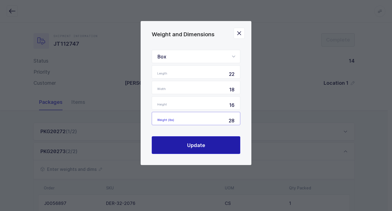
type input "28"
click at [208, 143] on button "Update" at bounding box center [196, 145] width 89 height 18
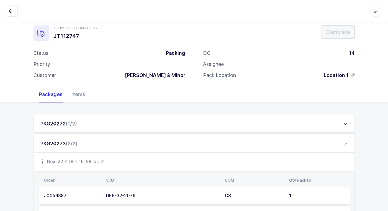
scroll to position [4, 0]
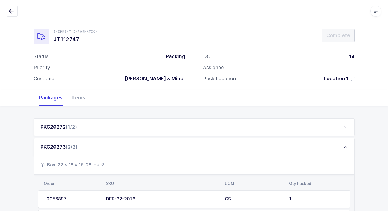
click at [86, 124] on div "PKG20272 (1/2)" at bounding box center [194, 127] width 321 height 18
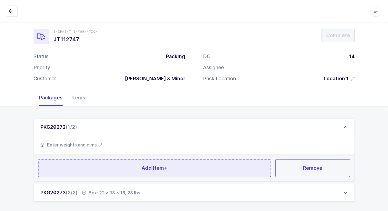
click at [113, 165] on button "Add Item +" at bounding box center [154, 168] width 233 height 18
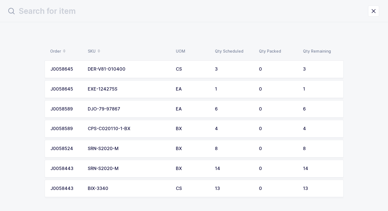
scroll to position [0, 0]
click at [129, 75] on td "DER-V81-010400" at bounding box center [130, 69] width 88 height 18
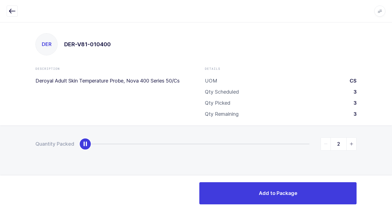
type input "3"
drag, startPoint x: 87, startPoint y: 144, endPoint x: 316, endPoint y: 170, distance: 230.4
click at [388, 154] on div "Quantity Packed 3" at bounding box center [196, 163] width 392 height 76
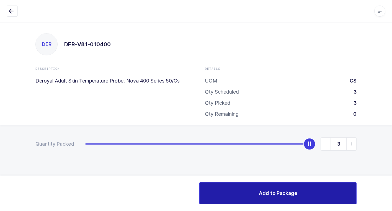
drag, startPoint x: 231, startPoint y: 198, endPoint x: 203, endPoint y: 184, distance: 31.6
click at [223, 193] on button "Add to Package" at bounding box center [278, 193] width 157 height 22
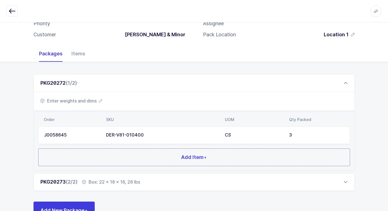
scroll to position [68, 0]
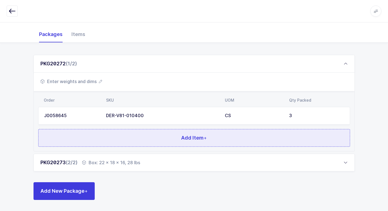
drag, startPoint x: 139, startPoint y: 143, endPoint x: 142, endPoint y: 141, distance: 3.6
click at [142, 141] on button "Add Item +" at bounding box center [194, 138] width 312 height 18
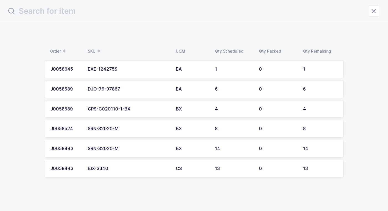
scroll to position [0, 0]
drag, startPoint x: 128, startPoint y: 88, endPoint x: 124, endPoint y: 88, distance: 4.2
click at [124, 88] on div "DJO-79-97867" at bounding box center [130, 89] width 81 height 5
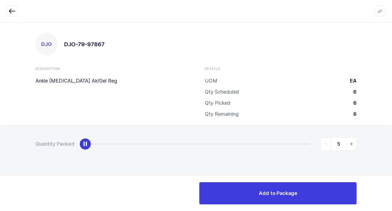
type input "6"
drag, startPoint x: 86, startPoint y: 142, endPoint x: 395, endPoint y: 137, distance: 309.6
click at [388, 137] on html "Apps Core Warehouse Admin Mission Control Purchasing Juan W. Logout Account Jua…" at bounding box center [196, 105] width 392 height 211
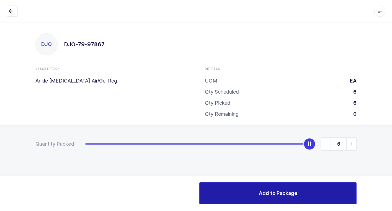
drag, startPoint x: 255, startPoint y: 190, endPoint x: 181, endPoint y: 159, distance: 80.4
click at [242, 178] on div "Add to Package" at bounding box center [196, 193] width 392 height 35
click at [231, 193] on button "Add to Package" at bounding box center [278, 193] width 157 height 22
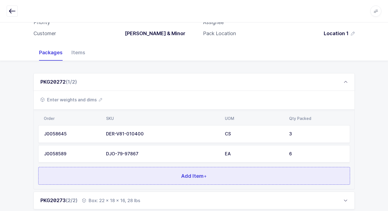
scroll to position [88, 0]
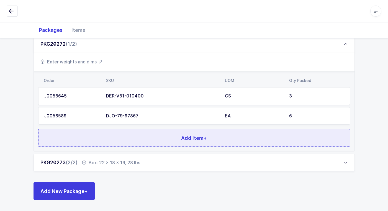
click at [195, 134] on button "Add Item +" at bounding box center [194, 138] width 312 height 18
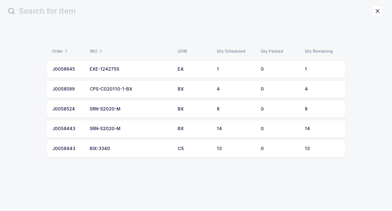
click at [168, 89] on div "CPS-C020110-1-BX" at bounding box center [130, 89] width 81 height 5
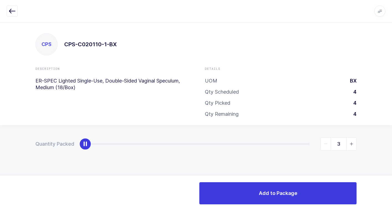
type input "4"
drag, startPoint x: 85, startPoint y: 143, endPoint x: 395, endPoint y: 125, distance: 311.2
click at [388, 125] on html "Apps Core Warehouse Admin Mission Control Purchasing Juan W. Logout Account Jua…" at bounding box center [196, 105] width 392 height 211
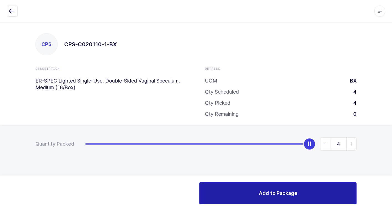
drag, startPoint x: 261, startPoint y: 194, endPoint x: 249, endPoint y: 189, distance: 12.2
click at [260, 194] on span "Add to Package" at bounding box center [278, 193] width 39 height 7
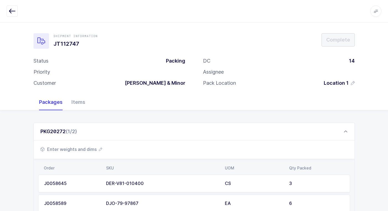
scroll to position [108, 0]
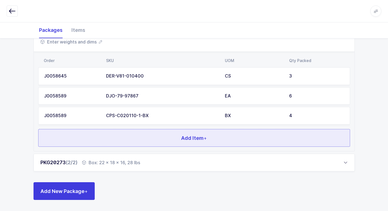
click at [193, 140] on span "Add Item +" at bounding box center [194, 138] width 26 height 7
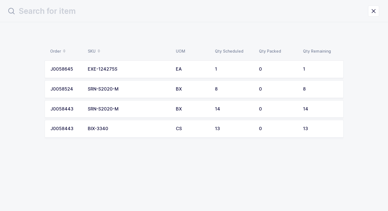
scroll to position [0, 0]
click at [172, 96] on td "SRN-S2020-M" at bounding box center [130, 89] width 88 height 18
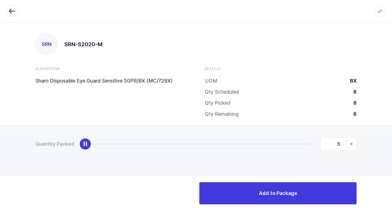
type input "8"
drag, startPoint x: 88, startPoint y: 145, endPoint x: 374, endPoint y: 159, distance: 286.6
click at [388, 159] on html "Apps Core Warehouse Admin Mission Control Purchasing Juan W. Logout Account Jua…" at bounding box center [196, 105] width 392 height 211
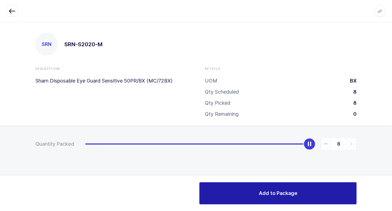
click at [230, 196] on button "Add to Package" at bounding box center [278, 193] width 157 height 22
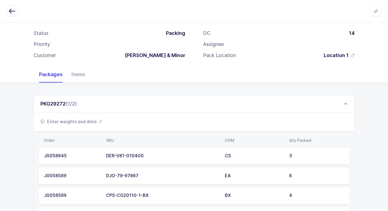
scroll to position [127, 0]
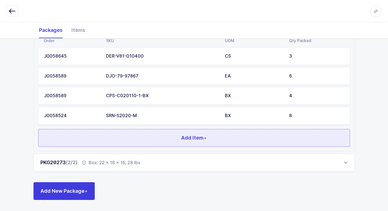
click at [215, 144] on button "Add Item +" at bounding box center [194, 138] width 312 height 18
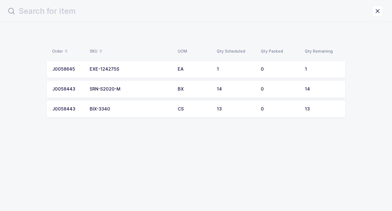
click at [160, 109] on div "BIX-3340" at bounding box center [130, 109] width 81 height 5
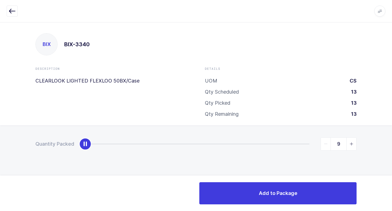
type input "13"
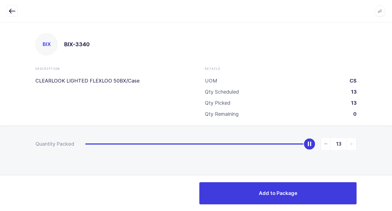
drag, startPoint x: 85, startPoint y: 145, endPoint x: 349, endPoint y: 169, distance: 264.6
click at [388, 162] on html "Apps Core Warehouse Admin Mission Control Purchasing Juan W. Logout Account Jua…" at bounding box center [196, 105] width 392 height 211
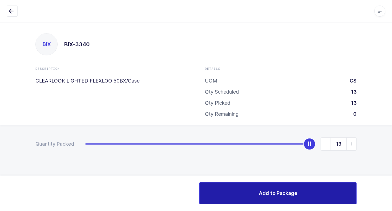
drag, startPoint x: 244, startPoint y: 195, endPoint x: 248, endPoint y: 175, distance: 20.1
click at [244, 194] on button "Add to Package" at bounding box center [278, 193] width 157 height 22
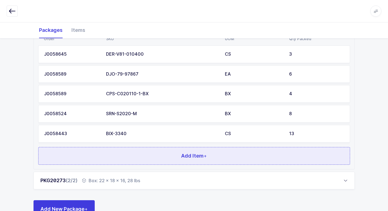
scroll to position [147, 0]
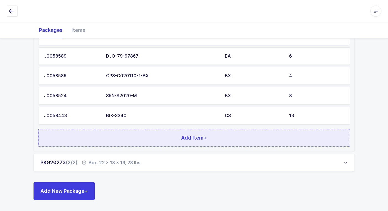
click at [213, 138] on button "Add Item +" at bounding box center [194, 138] width 312 height 18
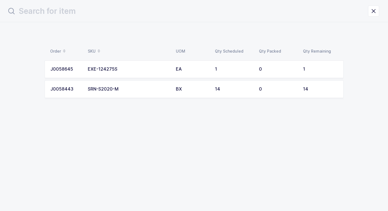
scroll to position [0, 0]
click at [179, 94] on td "BX" at bounding box center [194, 89] width 39 height 18
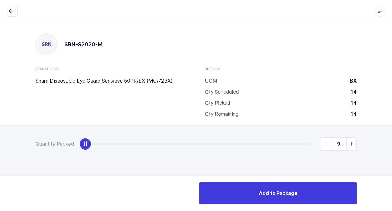
type input "14"
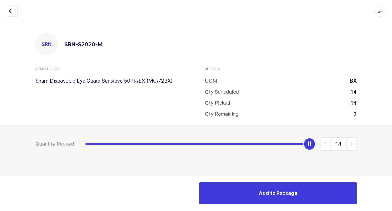
drag, startPoint x: 89, startPoint y: 145, endPoint x: 342, endPoint y: 175, distance: 255.6
click at [388, 160] on div "Quantity Packed 14" at bounding box center [196, 163] width 392 height 76
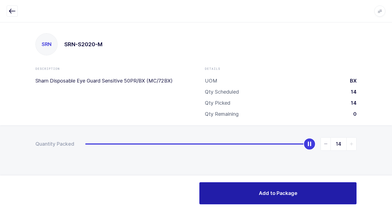
click at [287, 186] on button "Add to Package" at bounding box center [278, 193] width 157 height 22
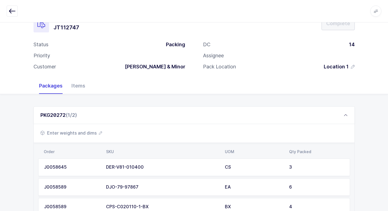
scroll to position [167, 0]
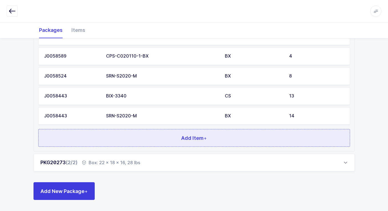
click at [217, 138] on button "Add Item +" at bounding box center [194, 138] width 312 height 18
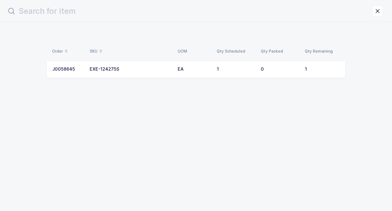
click at [150, 65] on td "EXE-124275S" at bounding box center [130, 69] width 88 height 18
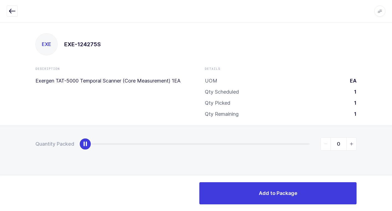
type input "1"
drag, startPoint x: 84, startPoint y: 146, endPoint x: 387, endPoint y: 211, distance: 310.5
click at [388, 209] on html "Apps Core Warehouse Admin Mission Control Purchasing Juan W. Logout Account Jua…" at bounding box center [196, 105] width 392 height 211
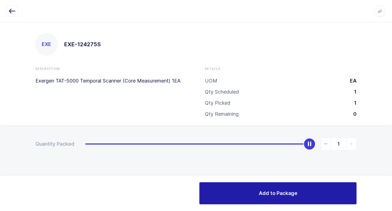
drag, startPoint x: 234, startPoint y: 203, endPoint x: 203, endPoint y: 189, distance: 33.6
click at [230, 197] on button "Add to Package" at bounding box center [278, 193] width 157 height 22
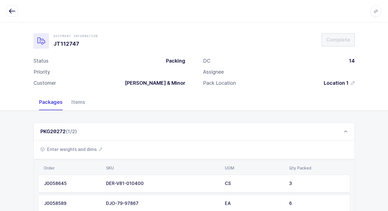
click at [88, 148] on span "Enter weights and dims" at bounding box center [71, 149] width 62 height 7
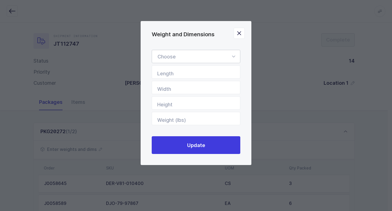
click at [233, 57] on icon "Weight and Dimensions" at bounding box center [233, 56] width 7 height 13
click at [193, 91] on li "Box" at bounding box center [198, 93] width 88 height 11
type input "Box"
click at [231, 71] on input "Length" at bounding box center [196, 71] width 89 height 13
type input "24"
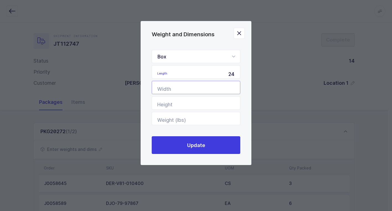
click at [226, 90] on input "Width" at bounding box center [196, 87] width 89 height 13
type input "20"
click at [230, 101] on input "Height" at bounding box center [196, 102] width 89 height 13
type input "20"
click at [223, 116] on input "Weight (lbs)" at bounding box center [196, 118] width 89 height 13
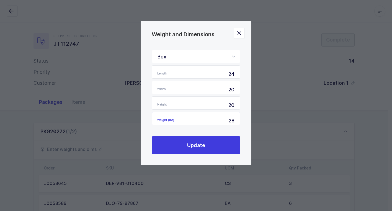
type input "2"
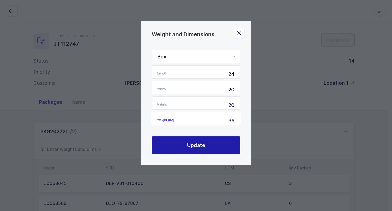
type input "36"
drag, startPoint x: 201, startPoint y: 147, endPoint x: 198, endPoint y: 144, distance: 4.2
click at [201, 146] on span "Update" at bounding box center [196, 145] width 18 height 7
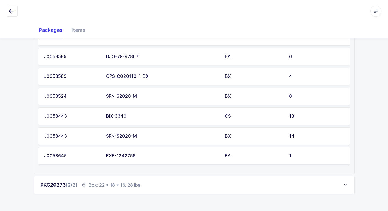
scroll to position [152, 0]
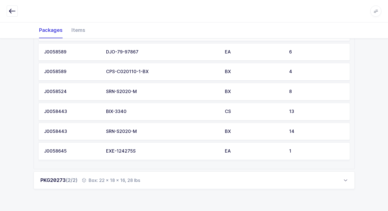
drag, startPoint x: 121, startPoint y: 179, endPoint x: 132, endPoint y: 178, distance: 11.9
click at [122, 179] on div "Box: 22 x 18 x 16, 28 lbs" at bounding box center [111, 180] width 58 height 7
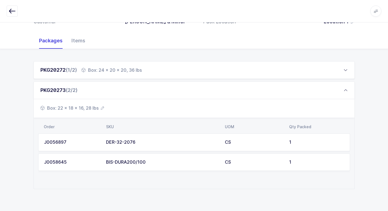
scroll to position [52, 0]
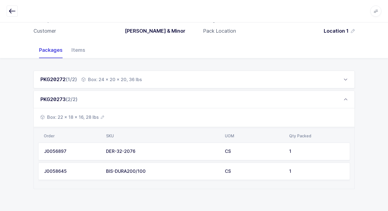
drag, startPoint x: 81, startPoint y: 119, endPoint x: 195, endPoint y: 128, distance: 114.3
click at [97, 122] on div "Box: 22 x 18 x 16, 28 lbs" at bounding box center [194, 117] width 321 height 19
drag, startPoint x: 86, startPoint y: 116, endPoint x: 93, endPoint y: 117, distance: 6.9
click at [93, 117] on span "Box: 22 x 18 x 16, 28 lbs" at bounding box center [72, 117] width 64 height 7
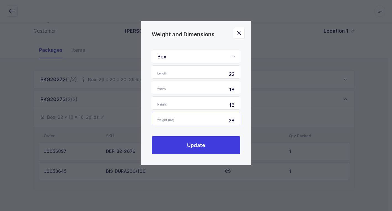
click at [235, 122] on input "28" at bounding box center [196, 118] width 89 height 13
type input "2"
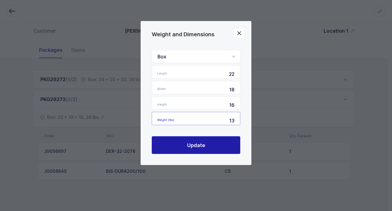
type input "13"
click at [192, 146] on span "Update" at bounding box center [196, 145] width 18 height 7
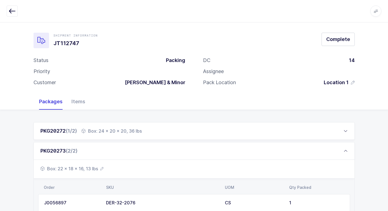
scroll to position [0, 0]
click at [338, 44] on button "Complete" at bounding box center [338, 39] width 33 height 13
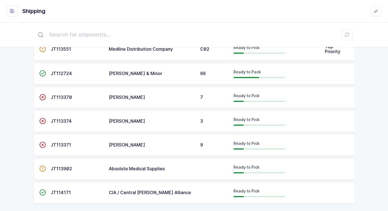
scroll to position [285, 0]
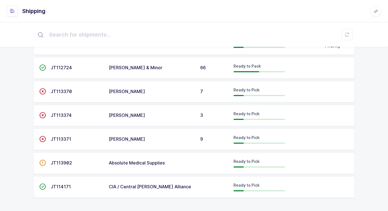
click at [173, 66] on div "[PERSON_NAME] & Minor" at bounding box center [151, 67] width 85 height 5
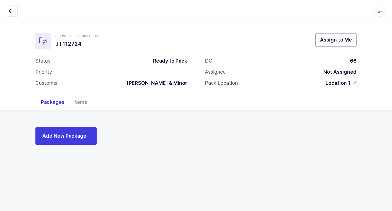
click at [345, 39] on span "Assign to Me" at bounding box center [336, 39] width 32 height 7
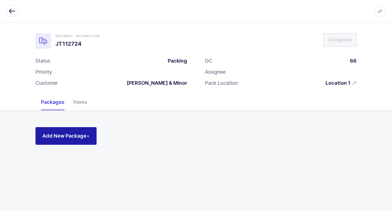
click at [81, 139] on span "Add New Package +" at bounding box center [65, 135] width 47 height 7
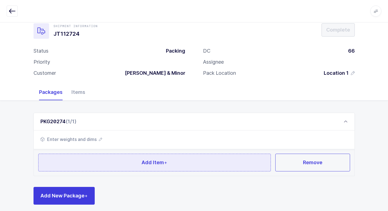
scroll to position [15, 0]
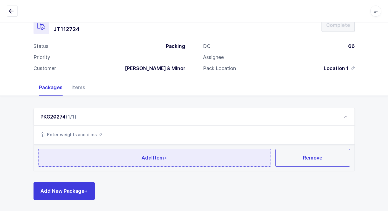
click at [104, 157] on button "Add Item +" at bounding box center [154, 158] width 233 height 18
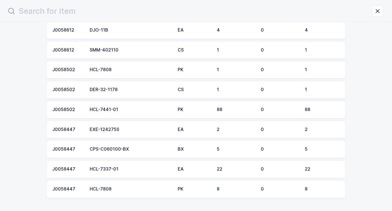
scroll to position [159, 0]
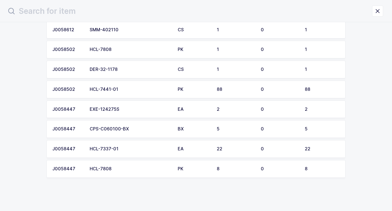
click at [134, 87] on td "HCL-7441-01" at bounding box center [130, 90] width 88 height 18
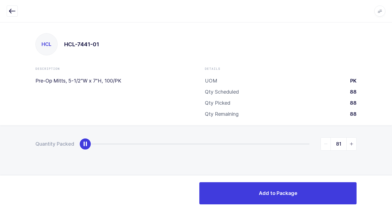
type input "88"
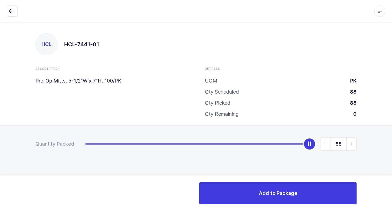
drag, startPoint x: 86, startPoint y: 146, endPoint x: 395, endPoint y: 144, distance: 309.8
click at [388, 144] on html "Apps Core [GEOGRAPHIC_DATA] Admin Mission Control Purchasing [PERSON_NAME] Logo…" at bounding box center [196, 105] width 392 height 211
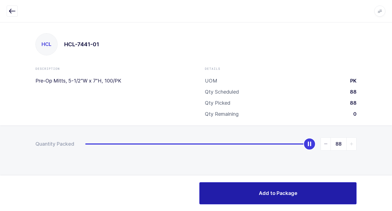
drag, startPoint x: 244, startPoint y: 193, endPoint x: 241, endPoint y: 193, distance: 3.6
click at [242, 193] on button "Add to Package" at bounding box center [278, 193] width 157 height 22
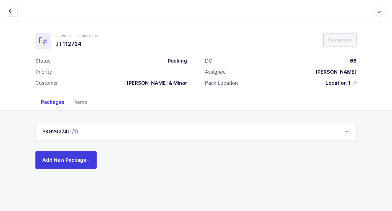
click at [88, 136] on div "PKG20274 (1/1)" at bounding box center [195, 132] width 321 height 18
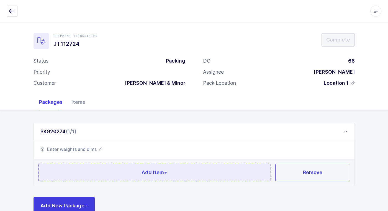
click at [91, 167] on button "Add Item +" at bounding box center [154, 173] width 233 height 18
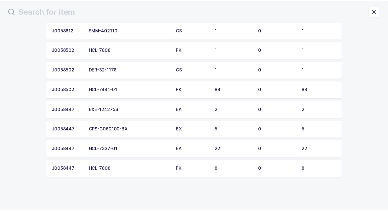
scroll to position [159, 0]
click at [103, 85] on td "HCL-7441-01" at bounding box center [130, 90] width 88 height 18
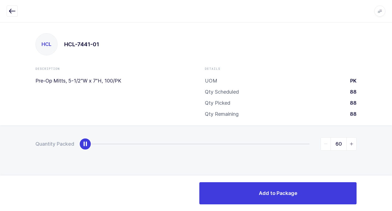
type input "88"
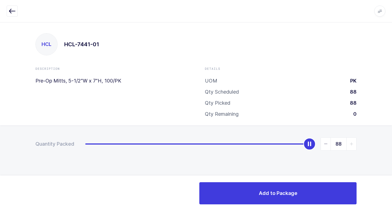
drag, startPoint x: 170, startPoint y: 144, endPoint x: 380, endPoint y: 151, distance: 210.2
click at [392, 140] on html "Apps Core [GEOGRAPHIC_DATA] Admin Mission Control Purchasing [PERSON_NAME] Logo…" at bounding box center [196, 105] width 392 height 211
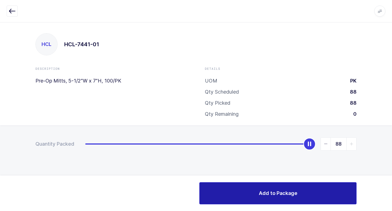
click at [263, 191] on span "Add to Package" at bounding box center [278, 193] width 39 height 7
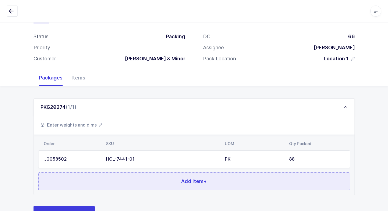
scroll to position [48, 0]
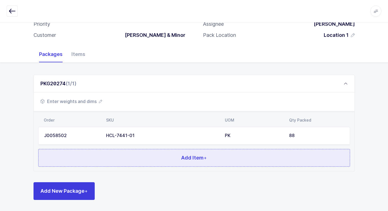
click at [92, 156] on button "Add Item +" at bounding box center [194, 158] width 312 height 18
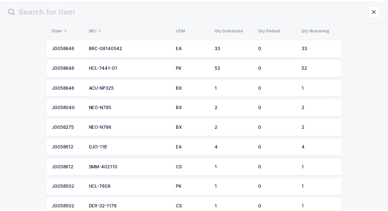
scroll to position [0, 0]
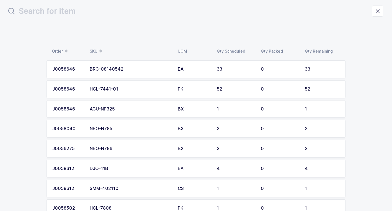
click at [144, 91] on div "HCL-7441-01" at bounding box center [130, 89] width 81 height 5
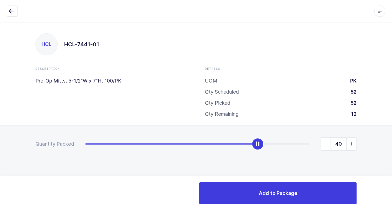
type input "52"
drag, startPoint x: 82, startPoint y: 144, endPoint x: 392, endPoint y: 82, distance: 315.8
click at [392, 76] on html "Apps Core [GEOGRAPHIC_DATA] Admin Mission Control Purchasing [PERSON_NAME] Logo…" at bounding box center [196, 105] width 392 height 211
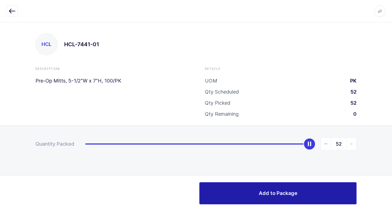
drag, startPoint x: 280, startPoint y: 191, endPoint x: 277, endPoint y: 189, distance: 3.2
click at [279, 191] on span "Add to Package" at bounding box center [278, 193] width 39 height 7
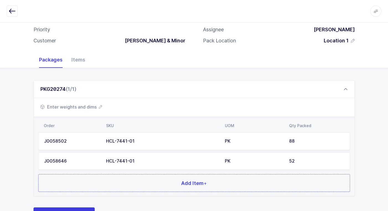
scroll to position [68, 0]
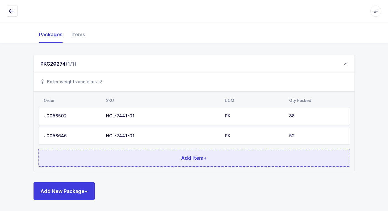
click at [132, 154] on button "Add Item +" at bounding box center [194, 158] width 312 height 18
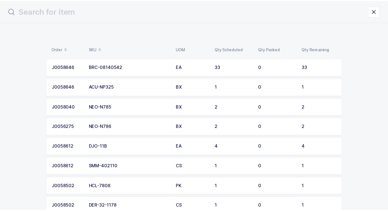
scroll to position [0, 0]
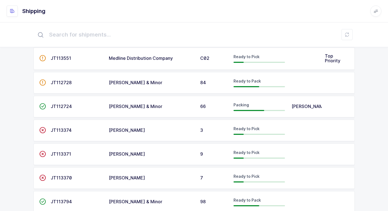
scroll to position [249, 0]
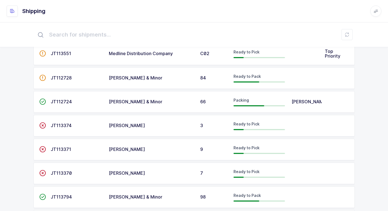
click at [182, 102] on div "[PERSON_NAME] & Minor" at bounding box center [151, 101] width 85 height 5
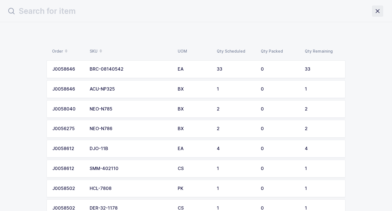
click at [380, 12] on icon "close drawer" at bounding box center [378, 11] width 8 height 8
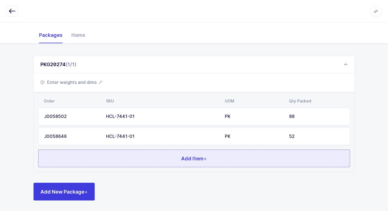
scroll to position [68, 0]
click at [141, 155] on button "Add Item +" at bounding box center [194, 158] width 312 height 18
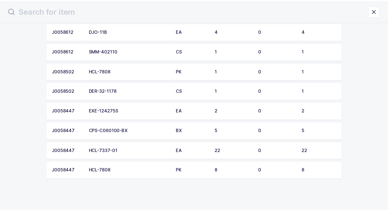
scroll to position [119, 0]
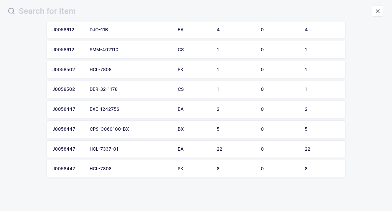
click at [128, 147] on div "HCL-7337-01" at bounding box center [130, 149] width 81 height 5
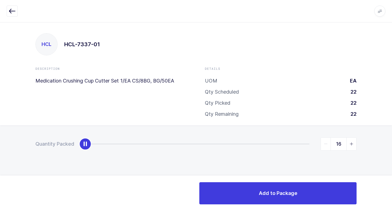
type input "22"
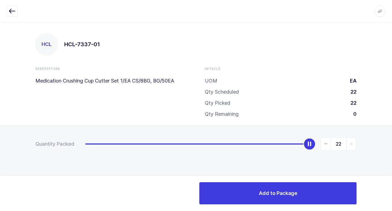
drag, startPoint x: 84, startPoint y: 145, endPoint x: 371, endPoint y: 154, distance: 287.2
click at [392, 141] on html "Apps Core [GEOGRAPHIC_DATA] Admin Mission Control Purchasing [PERSON_NAME] Logo…" at bounding box center [196, 105] width 392 height 211
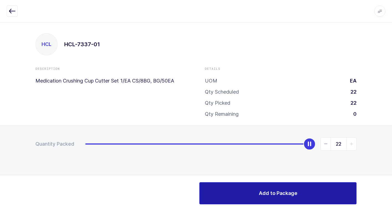
drag, startPoint x: 258, startPoint y: 201, endPoint x: 252, endPoint y: 201, distance: 6.4
click at [257, 201] on button "Add to Package" at bounding box center [278, 193] width 157 height 22
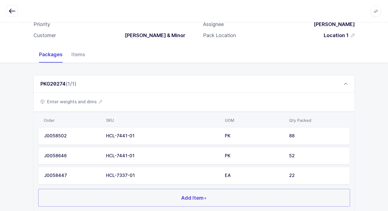
scroll to position [88, 0]
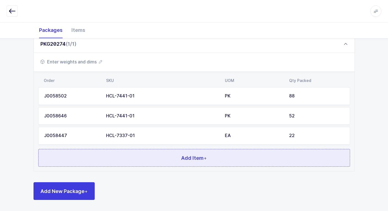
click at [150, 155] on button "Add Item +" at bounding box center [194, 158] width 312 height 18
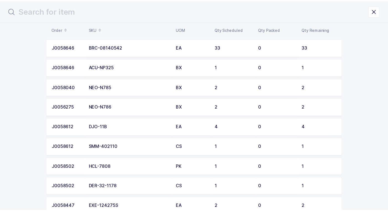
scroll to position [99, 0]
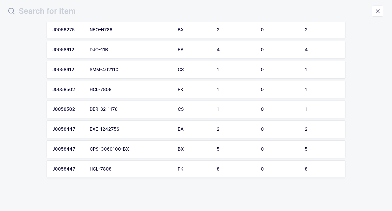
click at [126, 90] on div "HCL-7808" at bounding box center [130, 89] width 81 height 5
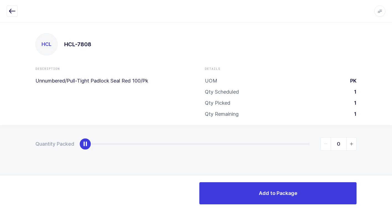
type input "1"
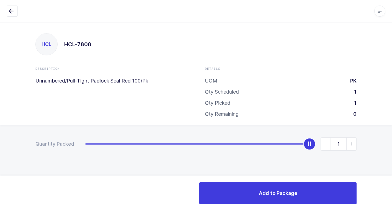
drag, startPoint x: 84, startPoint y: 145, endPoint x: 359, endPoint y: 127, distance: 275.8
click at [391, 110] on div "HCL HCL-7808 Description Unnumbered/Pull-Tight Padlock Seal Red 100/Pk Details …" at bounding box center [196, 116] width 392 height 189
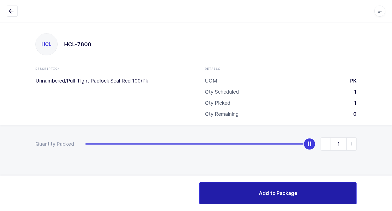
click at [226, 195] on button "Add to Package" at bounding box center [278, 193] width 157 height 22
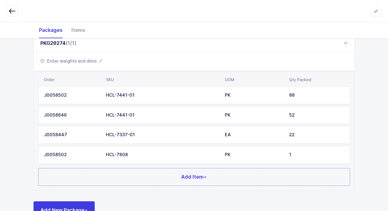
scroll to position [108, 0]
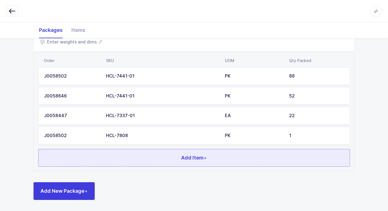
click at [126, 160] on button "Add Item +" at bounding box center [194, 158] width 312 height 18
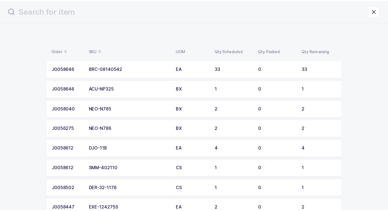
scroll to position [79, 0]
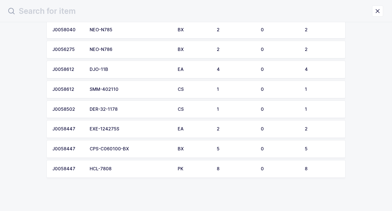
click at [134, 174] on td "HCL-7808" at bounding box center [130, 169] width 88 height 18
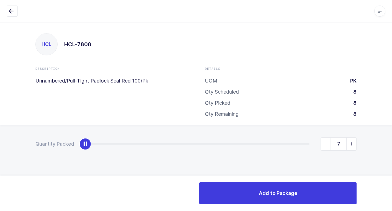
type input "8"
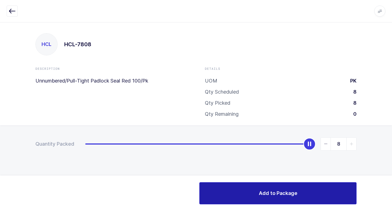
drag, startPoint x: 87, startPoint y: 146, endPoint x: 277, endPoint y: 198, distance: 196.8
click at [392, 160] on html "Apps Core [GEOGRAPHIC_DATA] Admin Mission Control Purchasing [PERSON_NAME] Logo…" at bounding box center [196, 105] width 392 height 211
click at [240, 198] on button "Add to Package" at bounding box center [278, 193] width 157 height 22
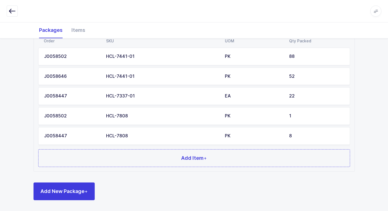
scroll to position [127, 0]
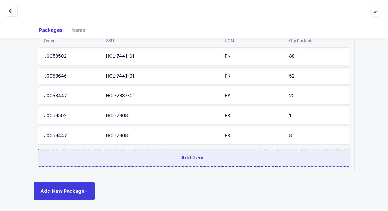
click at [126, 163] on button "Add Item +" at bounding box center [194, 158] width 312 height 18
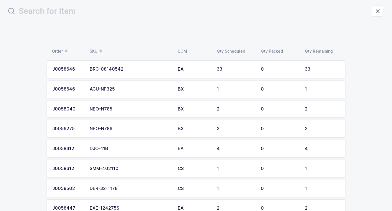
click at [139, 68] on div "BRC-08140542" at bounding box center [130, 69] width 81 height 5
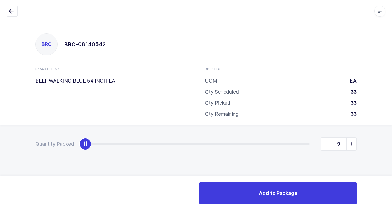
type input "33"
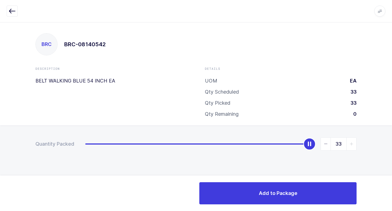
drag, startPoint x: 88, startPoint y: 146, endPoint x: 390, endPoint y: 217, distance: 310.6
click at [390, 211] on html "Apps Core [GEOGRAPHIC_DATA] Admin Mission Control Purchasing [PERSON_NAME] Logo…" at bounding box center [196, 105] width 392 height 211
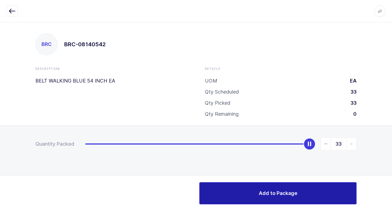
drag, startPoint x: 233, startPoint y: 197, endPoint x: 237, endPoint y: 196, distance: 4.5
click at [233, 197] on button "Add to Package" at bounding box center [278, 193] width 157 height 22
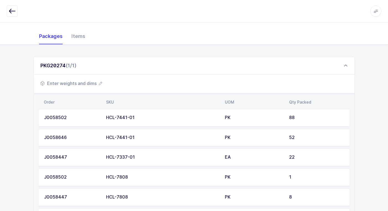
scroll to position [147, 0]
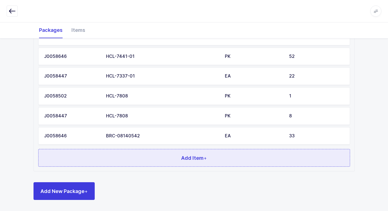
click at [193, 151] on button "Add Item +" at bounding box center [194, 158] width 312 height 18
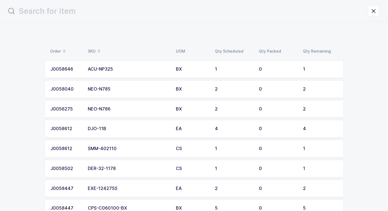
scroll to position [0, 0]
click at [162, 131] on div "DJO-11B" at bounding box center [130, 128] width 81 height 5
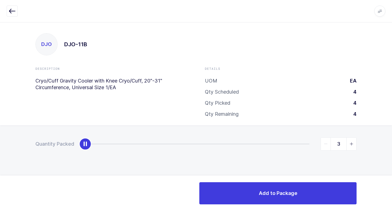
type input "4"
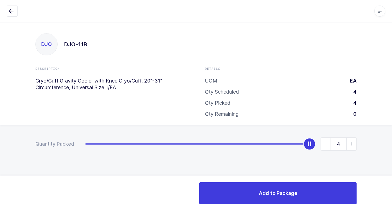
drag, startPoint x: 83, startPoint y: 144, endPoint x: 376, endPoint y: 149, distance: 293.2
click at [392, 142] on html "Apps Core [GEOGRAPHIC_DATA] Admin Mission Control Purchasing [PERSON_NAME] Logo…" at bounding box center [196, 105] width 392 height 211
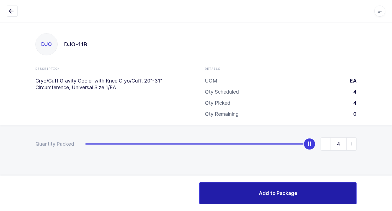
click at [262, 189] on button "Add to Package" at bounding box center [278, 193] width 157 height 22
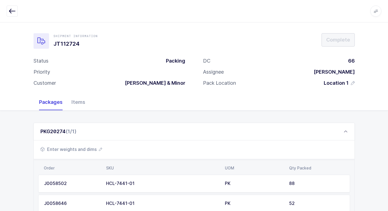
scroll to position [167, 0]
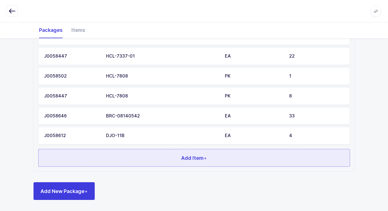
click at [152, 155] on button "Add Item +" at bounding box center [194, 158] width 312 height 18
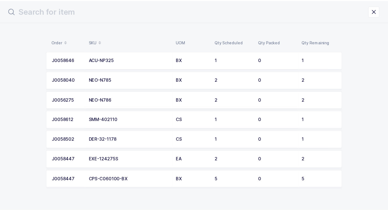
scroll to position [0, 0]
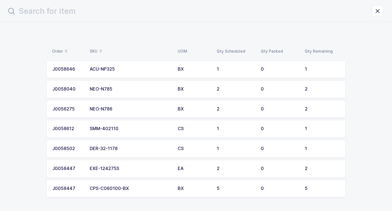
click at [103, 149] on div "DER-32-1178" at bounding box center [130, 148] width 81 height 5
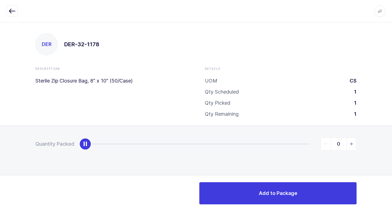
type input "1"
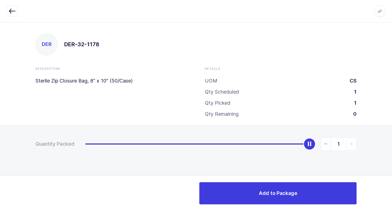
drag, startPoint x: 83, startPoint y: 146, endPoint x: 391, endPoint y: 201, distance: 313.3
click at [392, 201] on html "Apps Core [GEOGRAPHIC_DATA] Admin Mission Control Purchasing [PERSON_NAME] Logo…" at bounding box center [196, 105] width 392 height 211
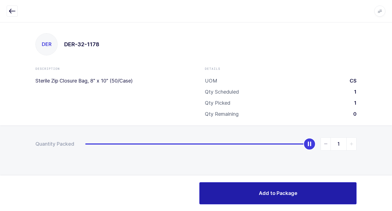
click at [250, 187] on button "Add to Package" at bounding box center [278, 193] width 157 height 22
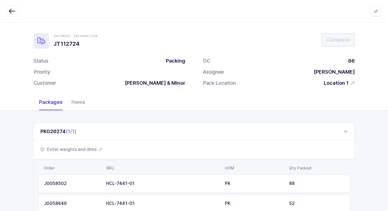
scroll to position [187, 0]
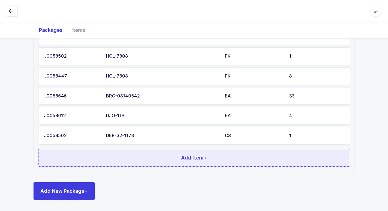
click at [152, 159] on button "Add Item +" at bounding box center [194, 158] width 312 height 18
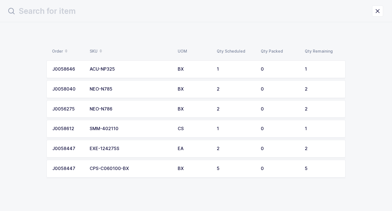
click at [127, 129] on div "SMM-402110" at bounding box center [130, 128] width 81 height 5
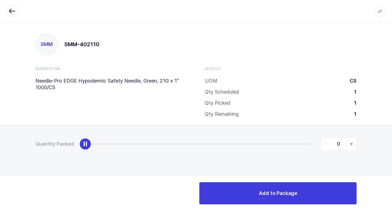
type input "1"
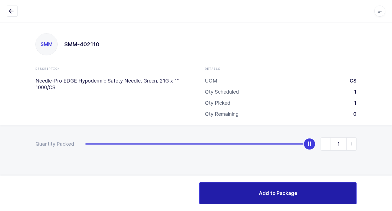
drag, startPoint x: 84, startPoint y: 145, endPoint x: 321, endPoint y: 187, distance: 240.2
click at [390, 147] on div "Quantity Packed 1" at bounding box center [196, 163] width 392 height 76
drag, startPoint x: 255, startPoint y: 199, endPoint x: 228, endPoint y: 199, distance: 27.2
click at [248, 199] on button "Add to Package" at bounding box center [278, 193] width 157 height 22
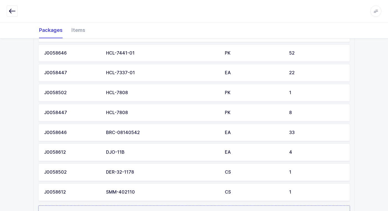
scroll to position [207, 0]
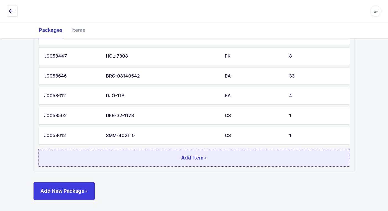
click at [112, 162] on button "Add Item +" at bounding box center [194, 158] width 312 height 18
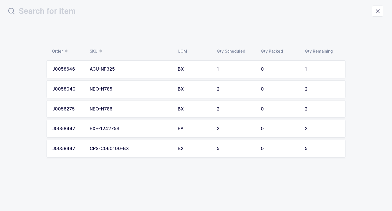
click at [118, 146] on div "CPS-C060100-BX" at bounding box center [130, 148] width 81 height 5
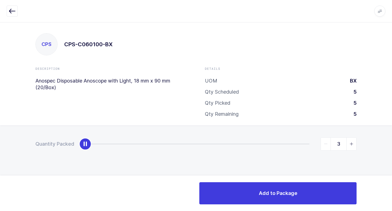
type input "5"
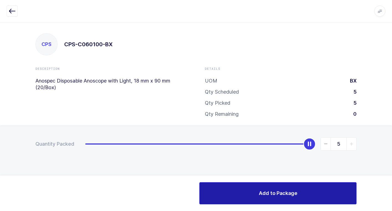
drag, startPoint x: 85, startPoint y: 144, endPoint x: 343, endPoint y: 201, distance: 264.3
click at [392, 178] on html "Apps Core [GEOGRAPHIC_DATA] Admin Mission Control Purchasing [PERSON_NAME] Logo…" at bounding box center [196, 105] width 392 height 211
click at [267, 197] on button "Add to Package" at bounding box center [278, 193] width 157 height 22
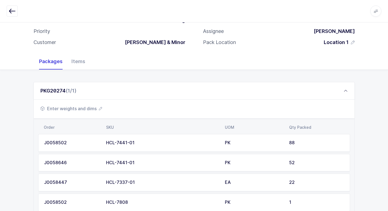
scroll to position [227, 0]
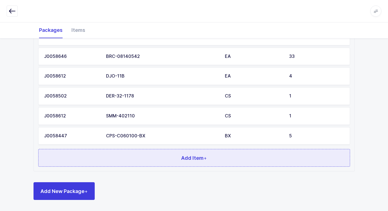
click at [132, 159] on button "Add Item +" at bounding box center [194, 158] width 312 height 18
